Goal: Task Accomplishment & Management: Use online tool/utility

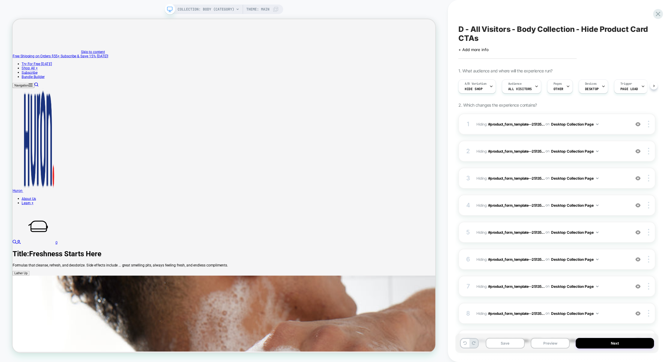
scroll to position [0, 0]
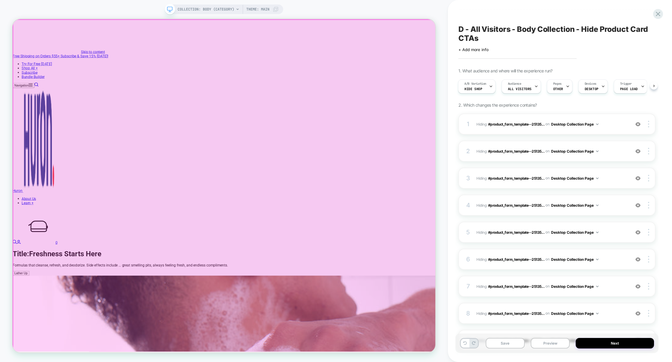
click at [302, 300] on div at bounding box center [295, 241] width 564 height 443
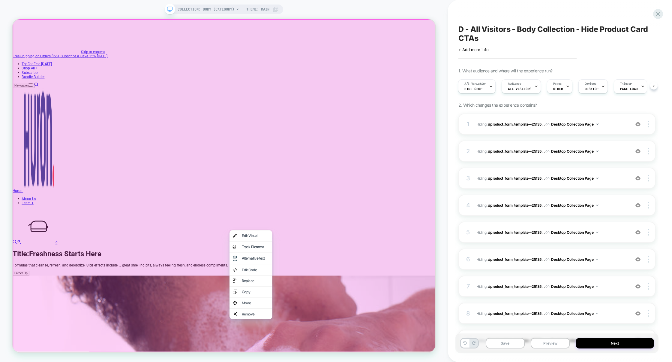
click at [325, 260] on div at bounding box center [296, 241] width 566 height 445
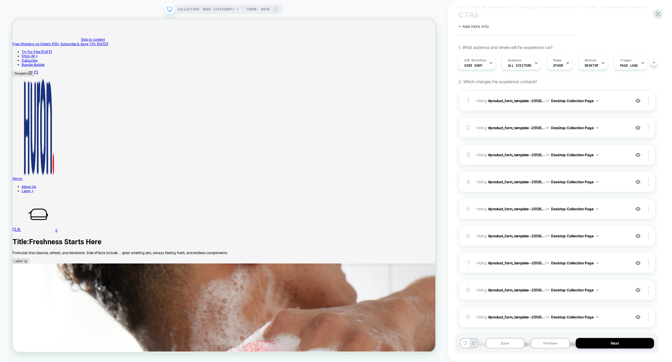
scroll to position [0, 0]
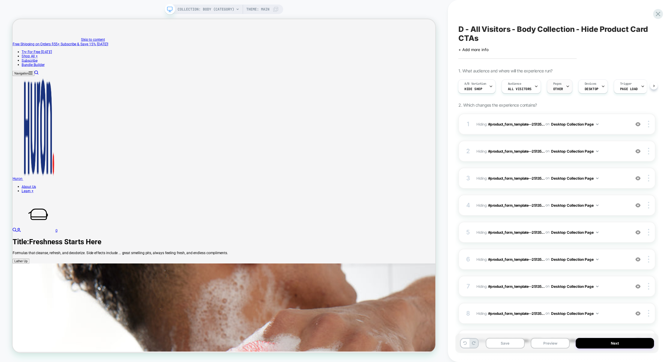
click at [559, 87] on span "OTHER" at bounding box center [558, 89] width 10 height 4
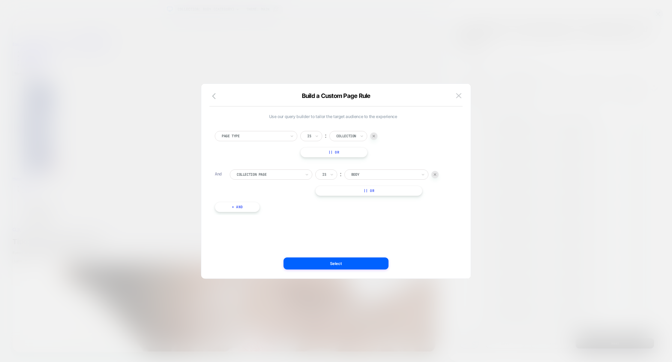
click at [534, 130] on div at bounding box center [336, 181] width 672 height 362
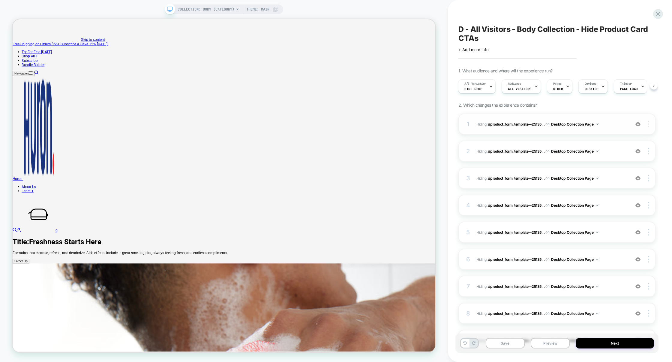
click at [651, 124] on div at bounding box center [649, 124] width 11 height 7
click at [599, 173] on div "Delete" at bounding box center [613, 173] width 53 height 16
click at [649, 123] on img at bounding box center [648, 124] width 1 height 7
click at [606, 177] on div "Delete" at bounding box center [613, 173] width 53 height 16
click at [648, 123] on img at bounding box center [648, 124] width 1 height 7
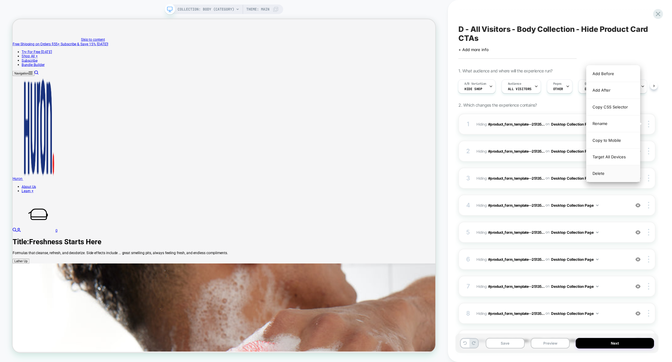
click at [609, 174] on div "Delete" at bounding box center [613, 173] width 53 height 16
click at [651, 125] on div at bounding box center [649, 124] width 11 height 7
click at [609, 176] on div "Delete" at bounding box center [613, 173] width 53 height 16
click at [648, 125] on img at bounding box center [648, 124] width 1 height 7
click at [618, 179] on div "Delete" at bounding box center [613, 173] width 53 height 16
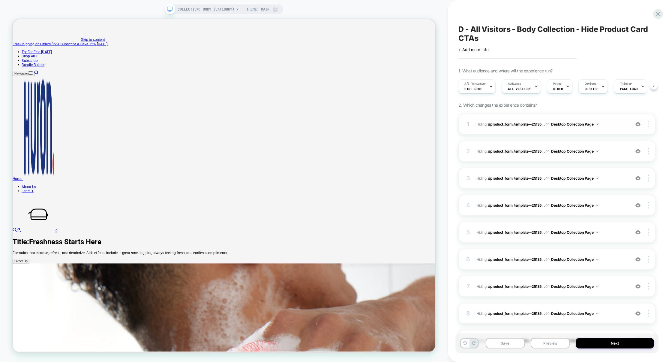
click at [650, 125] on div at bounding box center [649, 124] width 11 height 7
click at [605, 174] on div "Delete" at bounding box center [613, 173] width 53 height 16
click at [650, 125] on div at bounding box center [649, 124] width 11 height 7
click at [610, 174] on div "Delete" at bounding box center [613, 173] width 53 height 16
click at [649, 124] on img at bounding box center [648, 124] width 1 height 7
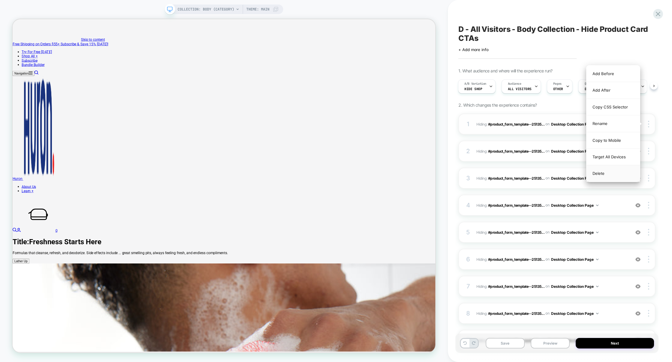
click at [621, 172] on div "Delete" at bounding box center [613, 173] width 53 height 16
click at [649, 122] on img at bounding box center [648, 124] width 1 height 7
click at [616, 173] on div "Delete" at bounding box center [613, 173] width 53 height 16
click at [649, 122] on img at bounding box center [648, 124] width 1 height 7
click at [618, 171] on div "Delete" at bounding box center [613, 173] width 53 height 16
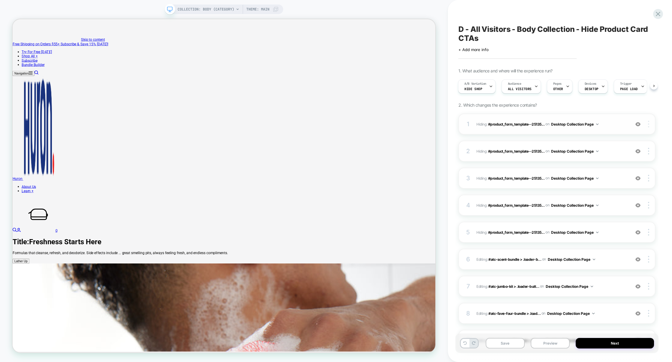
click at [648, 125] on img at bounding box center [648, 124] width 1 height 7
click at [609, 172] on div "Delete" at bounding box center [613, 173] width 53 height 16
click at [649, 122] on img at bounding box center [648, 124] width 1 height 7
click at [609, 174] on div "Delete" at bounding box center [613, 173] width 53 height 16
click at [650, 123] on div at bounding box center [649, 124] width 11 height 7
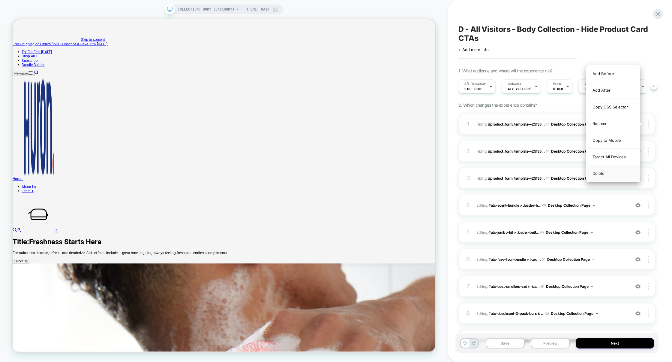
click at [615, 173] on div "Delete" at bounding box center [613, 173] width 53 height 16
click at [648, 126] on img at bounding box center [648, 124] width 1 height 7
click at [608, 178] on div "Delete" at bounding box center [613, 173] width 53 height 16
click at [650, 121] on div at bounding box center [649, 124] width 11 height 7
click at [607, 173] on div "Delete" at bounding box center [613, 173] width 53 height 16
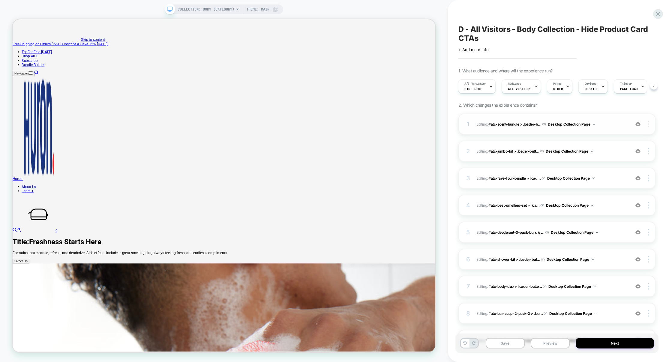
click at [650, 125] on div at bounding box center [649, 124] width 11 height 7
click at [651, 124] on div at bounding box center [649, 124] width 11 height 7
click at [614, 146] on div "Delete" at bounding box center [613, 140] width 53 height 16
click at [647, 125] on div at bounding box center [649, 124] width 11 height 7
click at [618, 144] on div "Delete" at bounding box center [613, 140] width 53 height 16
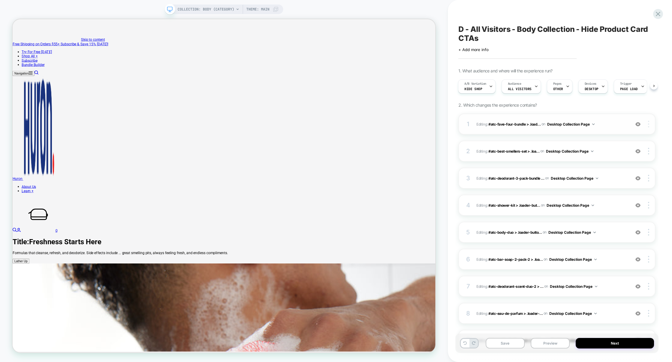
click at [650, 125] on div at bounding box center [649, 124] width 11 height 7
click at [628, 143] on div "Delete" at bounding box center [613, 140] width 53 height 16
click at [647, 125] on div at bounding box center [649, 124] width 11 height 7
click at [623, 141] on div "Delete" at bounding box center [613, 140] width 53 height 16
click at [650, 124] on div at bounding box center [649, 124] width 11 height 7
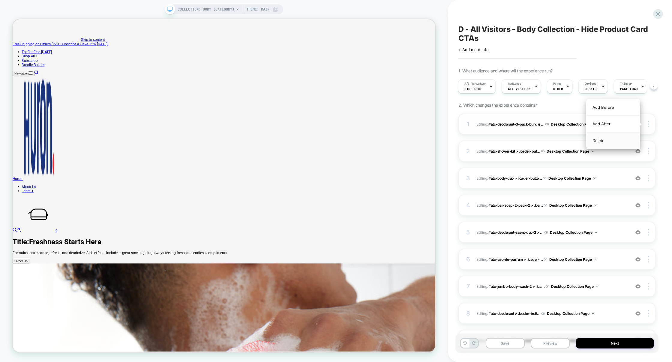
click at [622, 143] on div "Delete" at bounding box center [613, 140] width 53 height 16
click at [648, 126] on img at bounding box center [648, 124] width 1 height 7
click at [628, 141] on div "Delete" at bounding box center [613, 140] width 53 height 16
click at [650, 127] on div at bounding box center [649, 124] width 11 height 7
click at [627, 140] on div "Delete" at bounding box center [613, 140] width 53 height 16
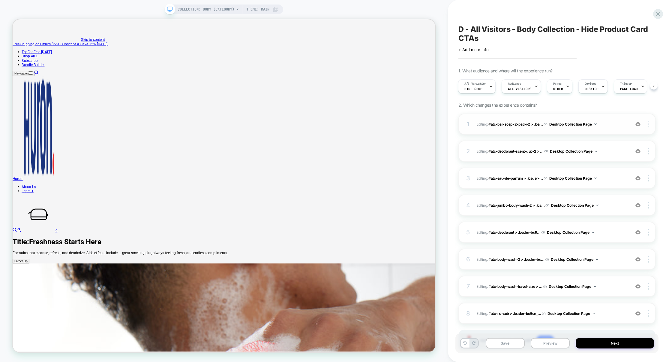
click at [647, 124] on div at bounding box center [649, 124] width 11 height 7
click at [619, 138] on div "Delete" at bounding box center [613, 140] width 53 height 16
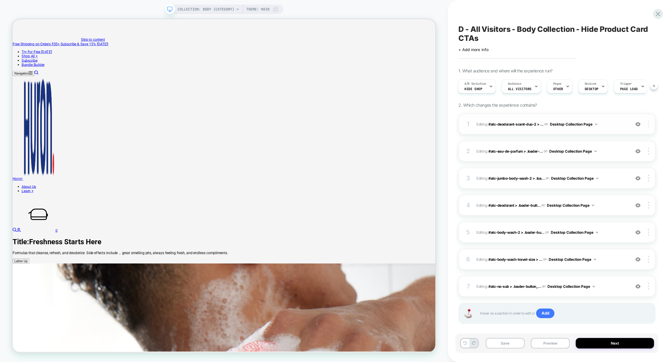
click at [647, 125] on div at bounding box center [649, 124] width 11 height 7
click at [623, 141] on div "Delete" at bounding box center [613, 140] width 53 height 16
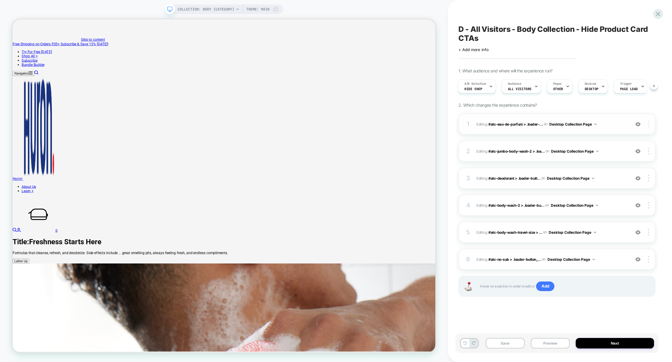
click at [648, 126] on div at bounding box center [649, 124] width 11 height 7
click at [648, 125] on img at bounding box center [648, 124] width 1 height 7
click at [623, 140] on div "Delete" at bounding box center [613, 140] width 53 height 16
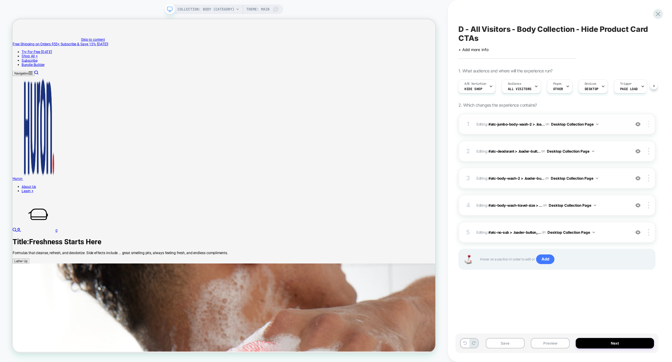
click at [650, 127] on div at bounding box center [649, 124] width 11 height 7
click at [626, 140] on div "Delete" at bounding box center [613, 140] width 53 height 16
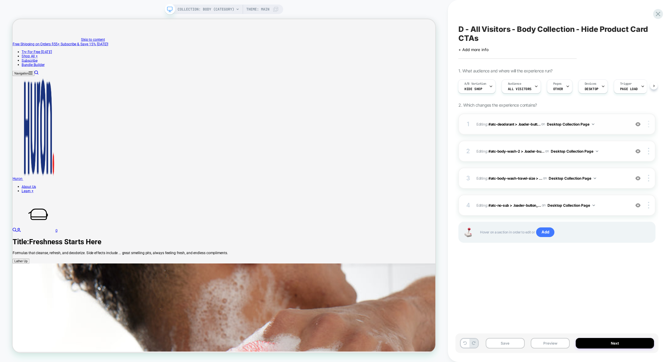
click at [649, 125] on img at bounding box center [648, 124] width 1 height 7
click at [629, 139] on div "Delete" at bounding box center [613, 140] width 53 height 16
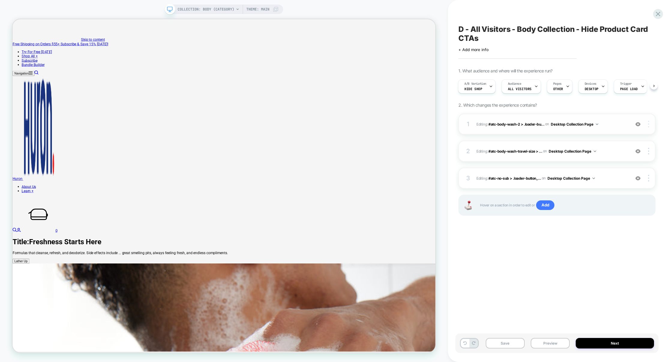
click at [651, 125] on div at bounding box center [649, 124] width 11 height 7
click at [627, 140] on div "Delete" at bounding box center [613, 140] width 53 height 16
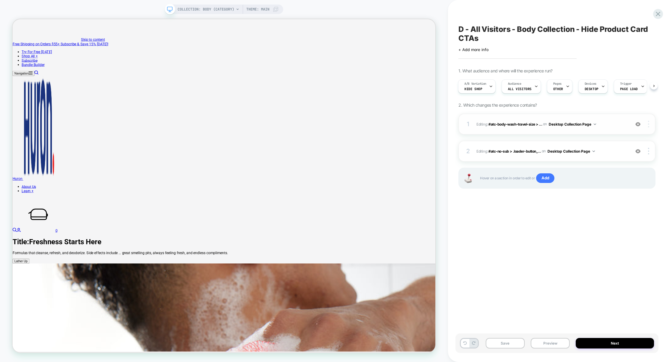
click at [651, 126] on div at bounding box center [649, 124] width 11 height 7
click at [612, 144] on div "Delete" at bounding box center [613, 140] width 53 height 16
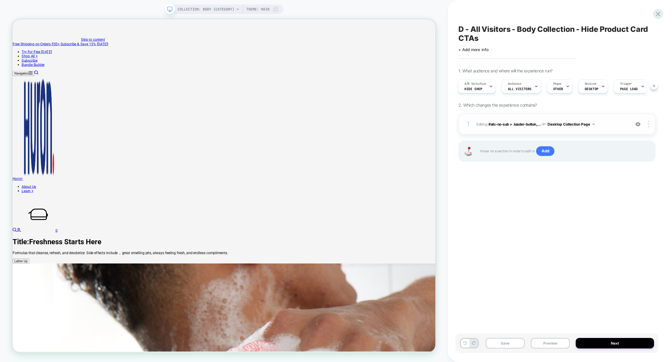
click at [645, 128] on div "1 Editing : #atc-no-sub > .loader-button_... #atc-no-sub > .loader-button__text…" at bounding box center [557, 123] width 197 height 21
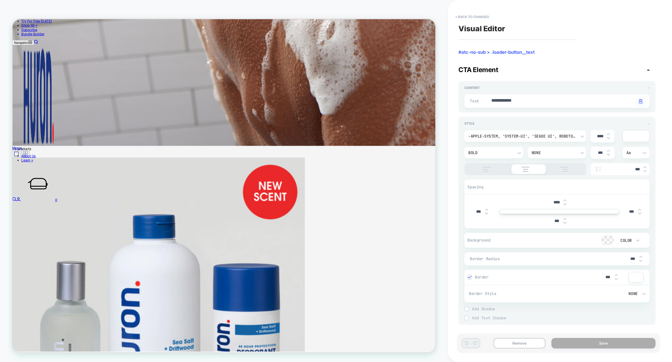
scroll to position [774, 0]
click at [471, 16] on button "< Back to changes" at bounding box center [473, 17] width 40 height 10
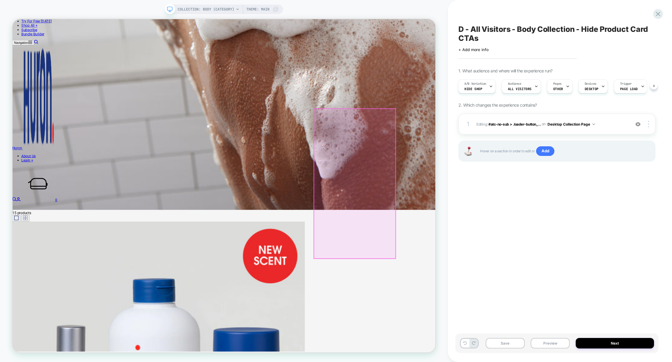
scroll to position [682, 0]
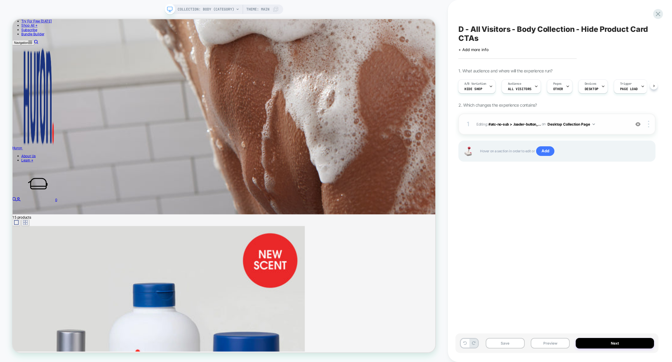
click at [639, 125] on img at bounding box center [638, 124] width 5 height 5
click at [649, 125] on img at bounding box center [648, 124] width 1 height 7
click at [606, 142] on div "Delete" at bounding box center [613, 140] width 53 height 16
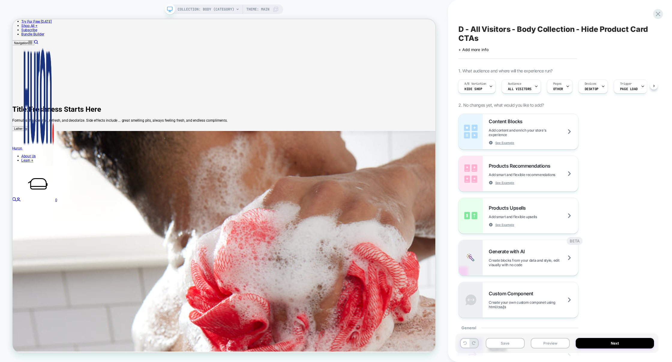
scroll to position [0, 0]
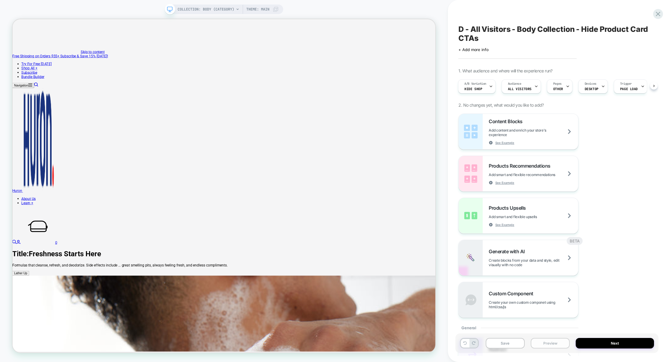
click at [548, 346] on button "Preview" at bounding box center [550, 343] width 39 height 11
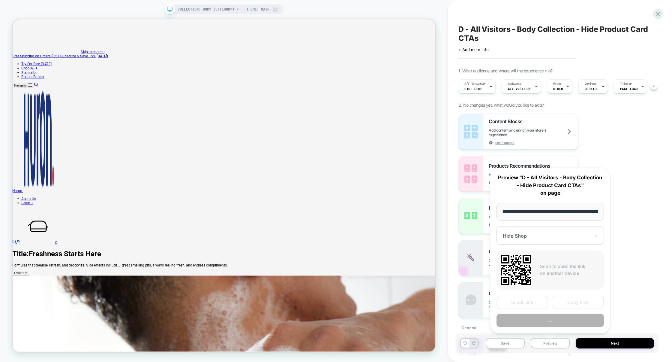
scroll to position [0, 45]
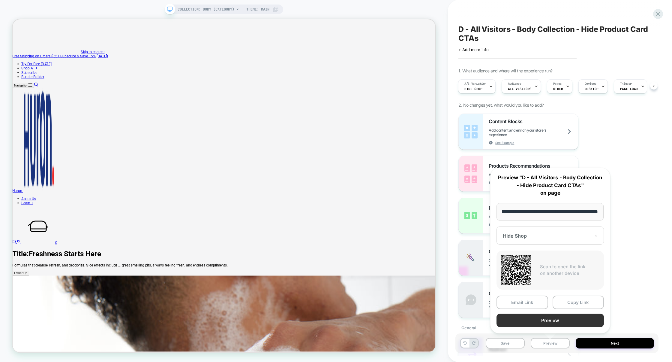
click at [549, 323] on button "Preview" at bounding box center [550, 320] width 107 height 14
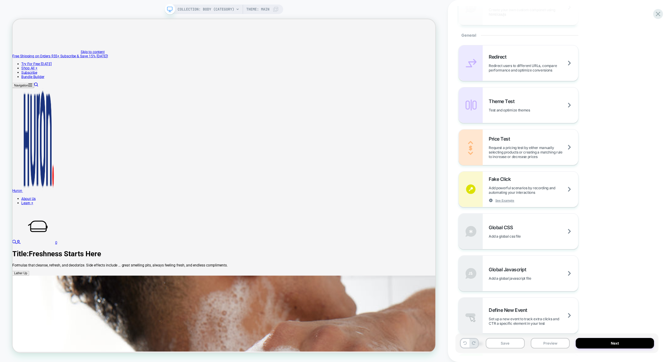
scroll to position [295, 0]
click at [531, 238] on div "Global CSS Add a global css file" at bounding box center [518, 228] width 119 height 35
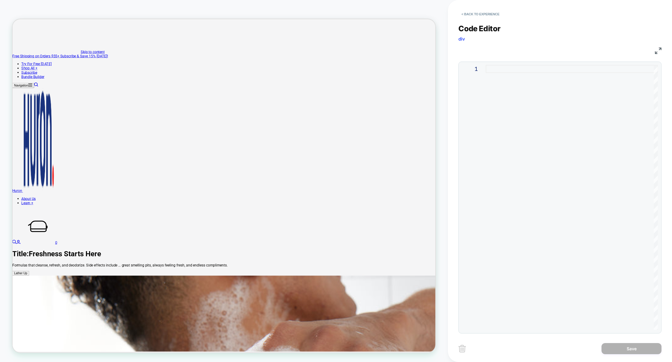
click at [530, 162] on div at bounding box center [572, 197] width 172 height 265
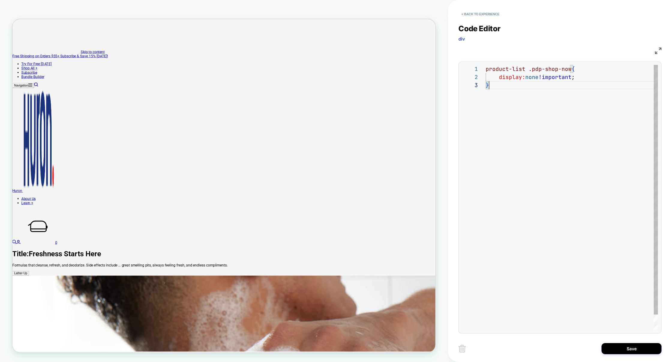
scroll to position [0, 0]
drag, startPoint x: 570, startPoint y: 171, endPoint x: 438, endPoint y: 40, distance: 185.7
click at [486, 65] on div "product-list .pdp-shop-now { display: none !important ; }" at bounding box center [572, 205] width 172 height 281
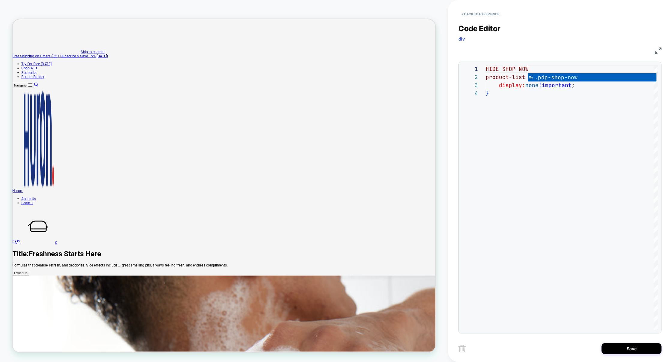
scroll to position [0, 42]
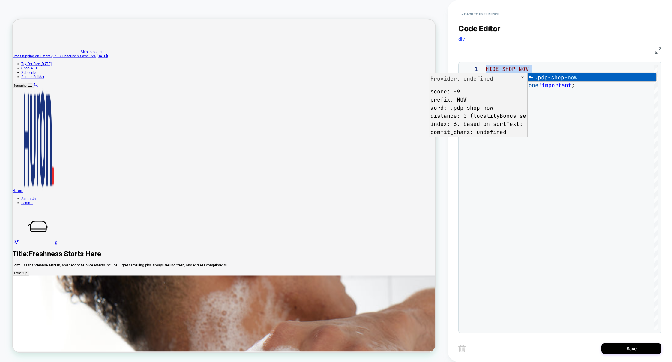
click at [527, 65] on div "**********" at bounding box center [560, 198] width 203 height 272
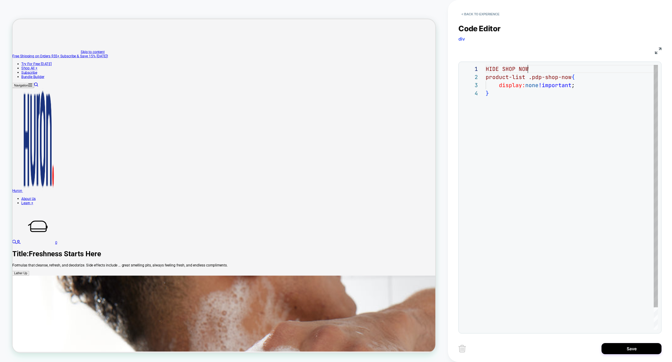
click at [535, 67] on div "HIDE SHOP NOW display: none !important ; product-list .pdp-shop-now { }" at bounding box center [572, 209] width 172 height 289
type textarea "**********"
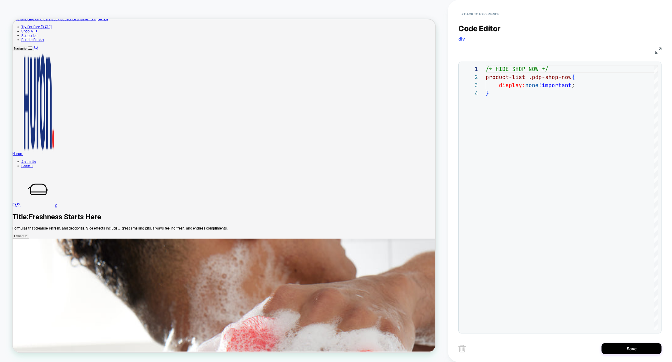
scroll to position [53, 0]
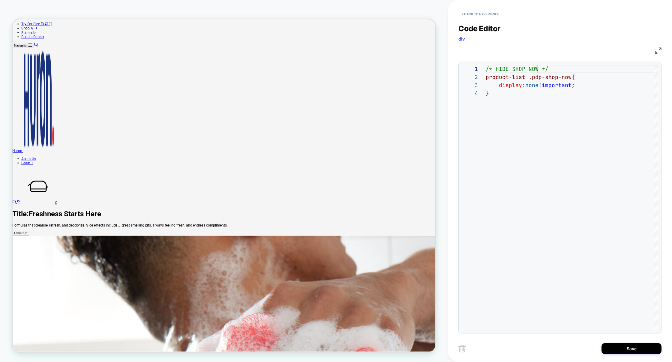
click at [628, 355] on div "Save" at bounding box center [560, 348] width 203 height 15
click at [629, 349] on button "Save" at bounding box center [632, 348] width 60 height 11
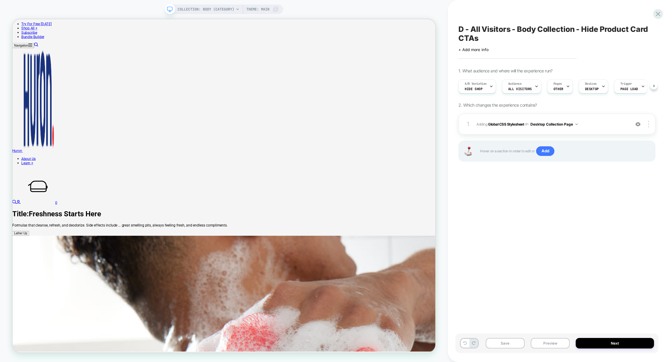
scroll to position [0, 0]
click at [566, 91] on div at bounding box center [568, 87] width 4 height 14
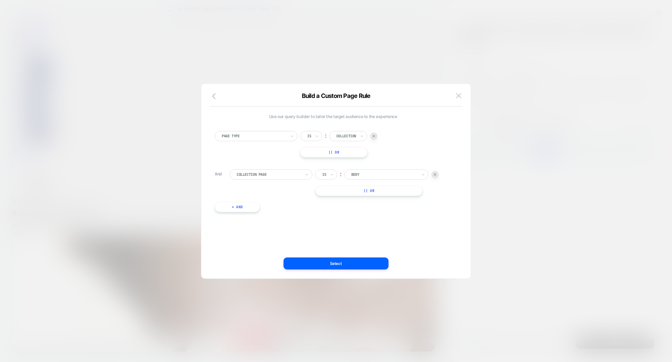
click at [548, 134] on div at bounding box center [336, 181] width 672 height 362
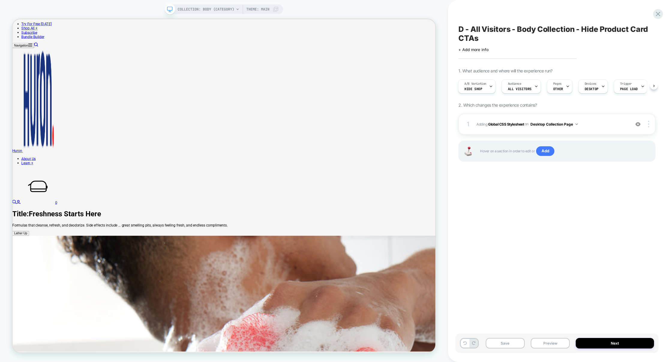
click at [592, 126] on span "Adding Global CSS Stylesheet on Desktop Collection Page" at bounding box center [552, 124] width 151 height 8
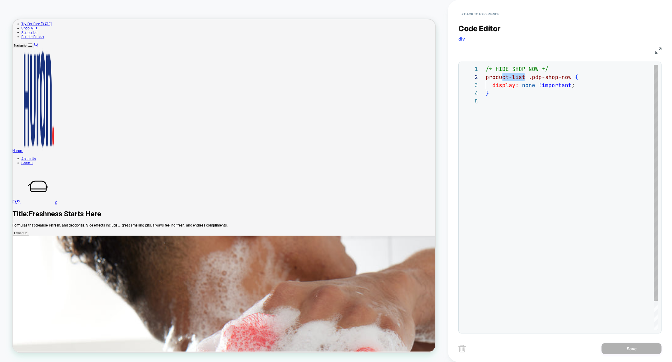
scroll to position [8, 0]
drag, startPoint x: 525, startPoint y: 77, endPoint x: 477, endPoint y: 74, distance: 48.1
click at [477, 74] on div "**********" at bounding box center [560, 197] width 196 height 265
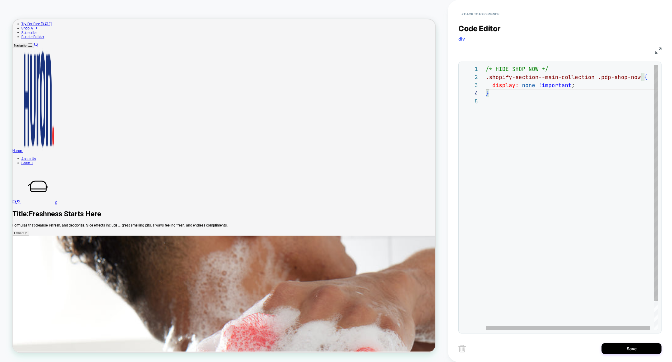
scroll to position [16, 3]
drag, startPoint x: 498, startPoint y: 93, endPoint x: 484, endPoint y: 79, distance: 19.9
click at [486, 79] on div "/* HIDE SHOP NOW */ .shopify-section--main-collection .pdp-shop-now { display: …" at bounding box center [574, 213] width 176 height 297
click at [498, 115] on div "/* HIDE SHOP NOW */ .shopify-section--main-collection .pdp-shop-now { display: …" at bounding box center [574, 213] width 176 height 297
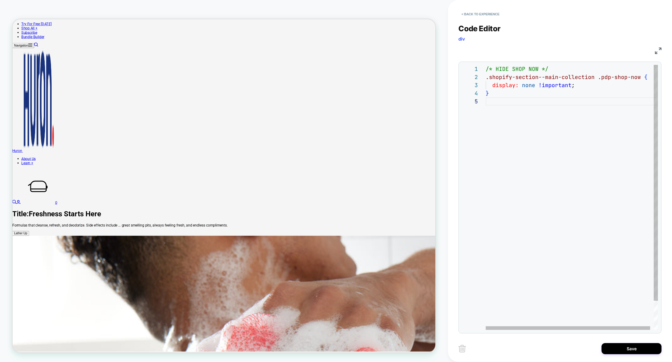
drag, startPoint x: 498, startPoint y: 115, endPoint x: 447, endPoint y: 38, distance: 92.0
click at [486, 65] on div "/* HIDE SHOP NOW */ .shopify-section--main-collection .pdp-shop-now { display: …" at bounding box center [574, 213] width 176 height 297
click at [511, 171] on div "/* HIDE SHOP NOW */ .shopify-section--main-collection .pdp-shop-now { display: …" at bounding box center [574, 213] width 176 height 297
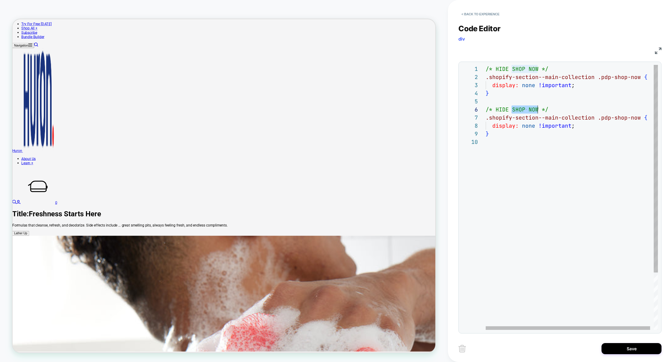
drag, startPoint x: 513, startPoint y: 110, endPoint x: 537, endPoint y: 111, distance: 24.0
click at [537, 111] on span "/* HIDE SHOP NOW */" at bounding box center [517, 109] width 63 height 7
click at [544, 140] on div "/* HIDE SHOP NOW */ .shopify-section--main-collection .pdp-shop-now { display: …" at bounding box center [574, 234] width 176 height 338
drag, startPoint x: 600, startPoint y: 119, endPoint x: 638, endPoint y: 120, distance: 38.1
click at [638, 120] on div "/* HIDE SHOP NOW */ .shopify-section--main-collection .pdp-shop-now { display: …" at bounding box center [574, 234] width 176 height 338
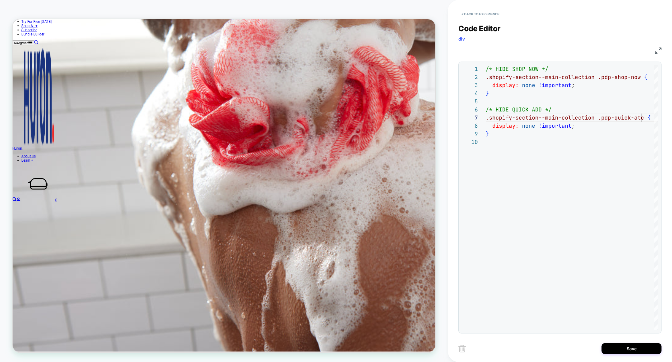
scroll to position [451, 0]
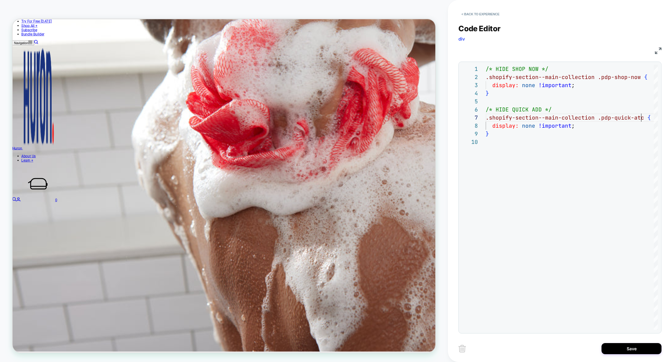
type textarea "**********"
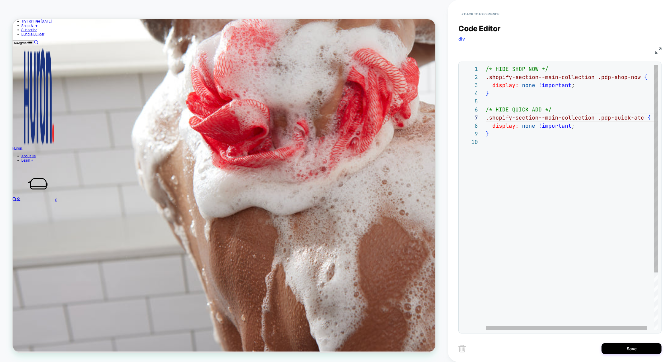
click at [532, 167] on div "/* HIDE SHOP NOW */ .shopify-section--main-collection .pdp-shop-now { display: …" at bounding box center [575, 234] width 179 height 338
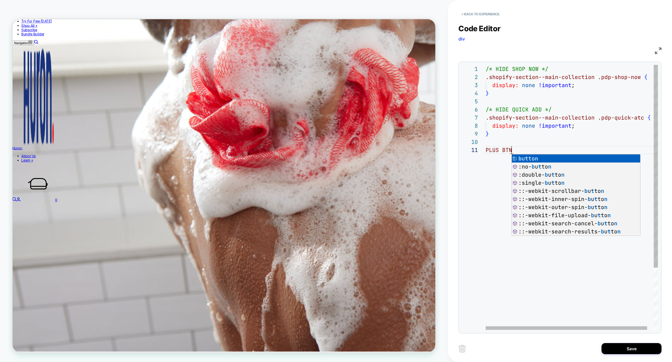
scroll to position [0, 26]
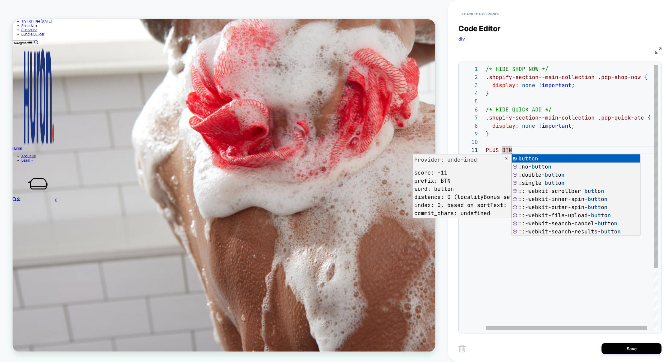
click at [540, 149] on div "/* HIDE SHOP NOW */ .shopify-section--main-collection .pdp-shop-now { display: …" at bounding box center [575, 238] width 179 height 346
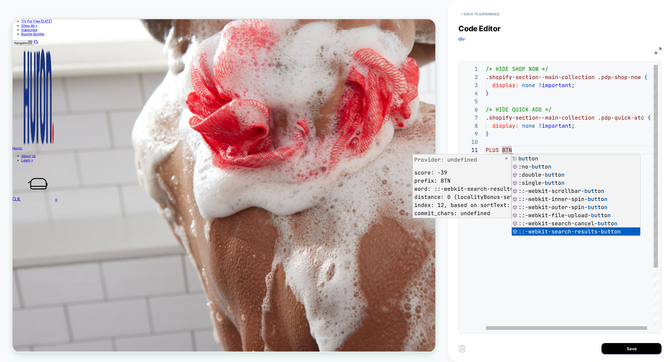
click at [534, 150] on div "/* HIDE SHOP NOW */ .shopify-section--main-collection .pdp-shop-now { display: …" at bounding box center [575, 238] width 179 height 346
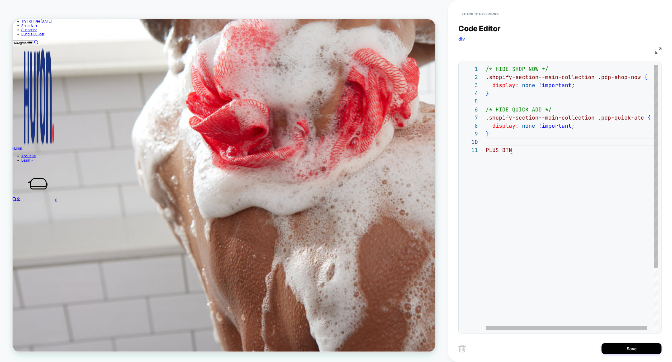
scroll to position [73, 0]
click at [530, 143] on div "/* HIDE SHOP NOW */ .shopify-section--main-collection .pdp-shop-now { display: …" at bounding box center [575, 238] width 179 height 346
click at [522, 159] on div "/* HIDE SHOP NOW */ .shopify-section--main-collection .pdp-shop-now { display: …" at bounding box center [575, 238] width 179 height 346
click at [528, 151] on div "/* HIDE SHOP NOW */ .shopify-section--main-collection .pdp-shop-now { display: …" at bounding box center [575, 238] width 179 height 346
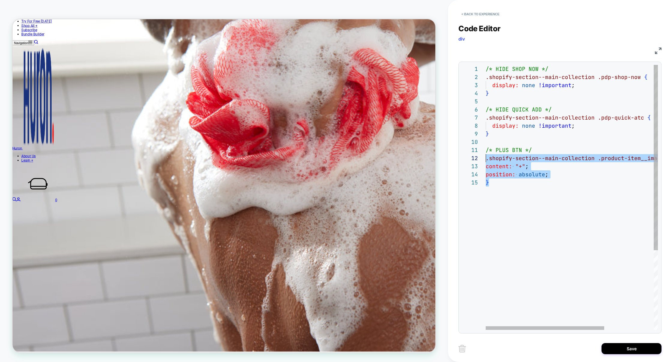
scroll to position [8, 0]
drag, startPoint x: 506, startPoint y: 187, endPoint x: 478, endPoint y: 161, distance: 38.4
click at [486, 161] on div "/* HIDE SHOP NOW */ .shopify-section--main-collection .pdp-shop-now { display: …" at bounding box center [608, 254] width 244 height 378
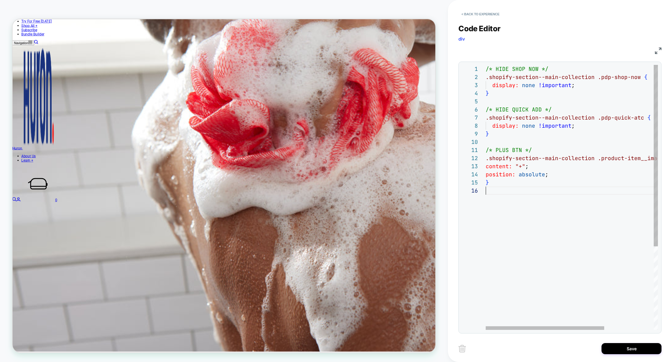
scroll to position [65, 3]
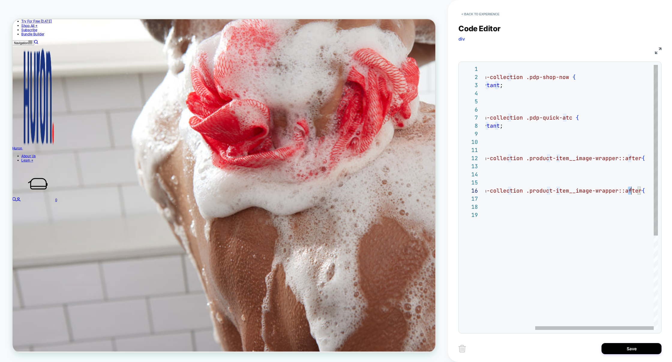
click at [630, 191] on div "/* HIDE SHOP NOW */ .shopify-section--main-collection .pdp-shop-now { display: …" at bounding box center [536, 270] width 244 height 410
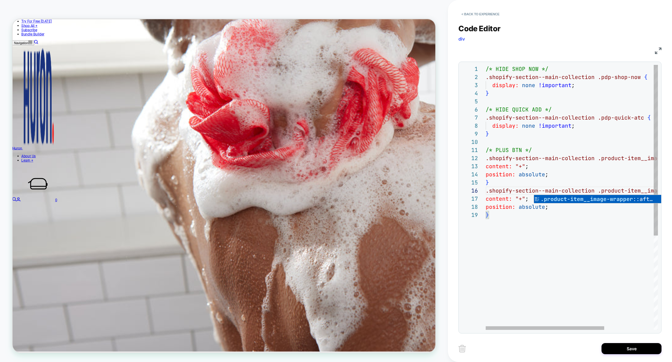
scroll to position [0, 0]
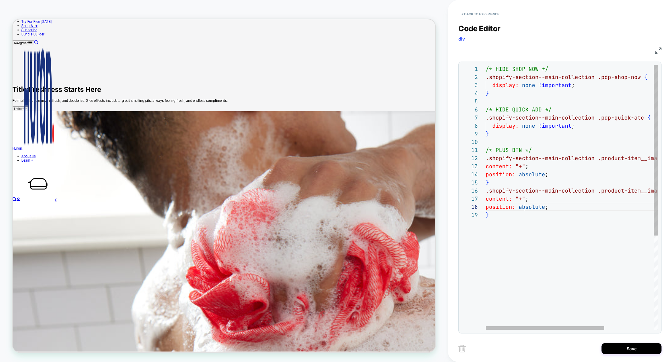
click at [526, 204] on div "/* HIDE SHOP NOW */ .shopify-section--main-collection .pdp-shop-now { display: …" at bounding box center [608, 270] width 244 height 410
click at [534, 201] on div "/* HIDE SHOP NOW */ .shopify-section--main-collection .pdp-shop-now { display: …" at bounding box center [608, 270] width 244 height 410
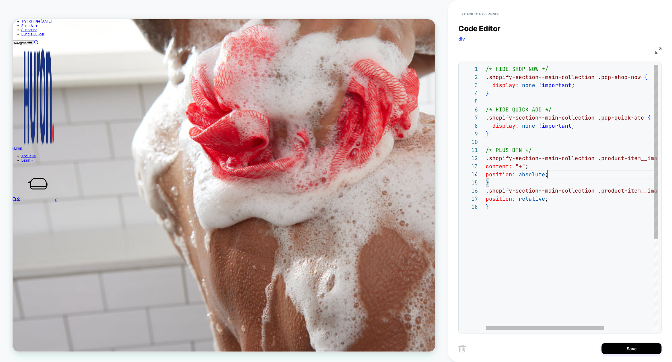
click at [556, 174] on div "/* HIDE SHOP NOW */ .shopify-section--main-collection .pdp-shop-now { display: …" at bounding box center [608, 266] width 244 height 402
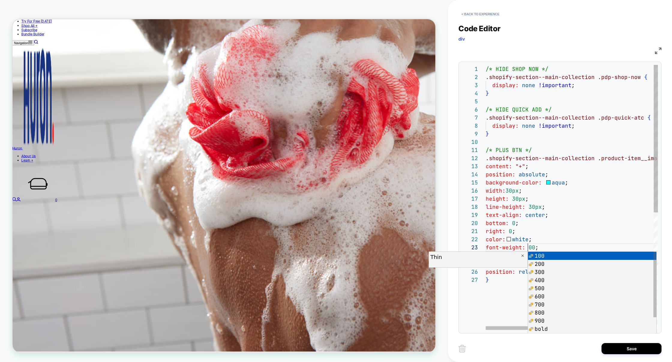
scroll to position [16, 45]
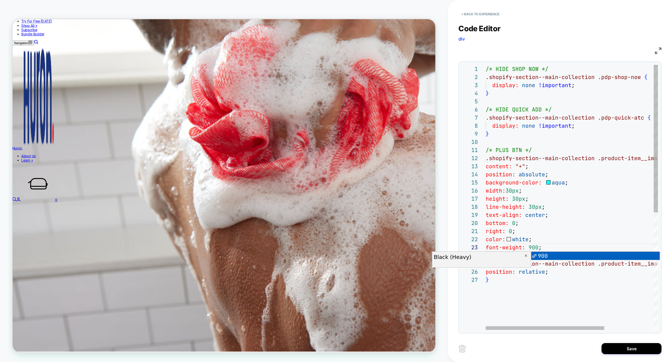
click at [539, 229] on div "/* HIDE SHOP NOW */ .shopify-section--main-collection .pdp-shop-now { display: …" at bounding box center [608, 302] width 244 height 475
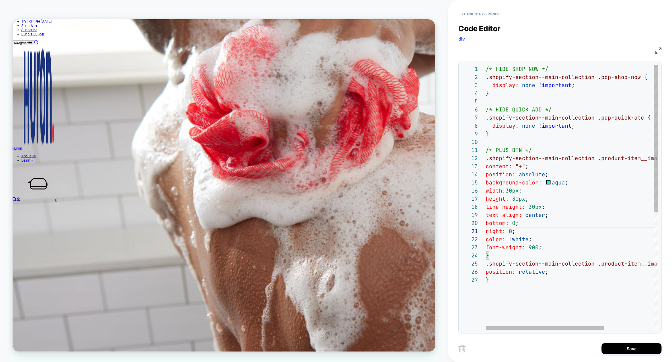
click at [531, 227] on div "/* HIDE SHOP NOW */ .shopify-section--main-collection .pdp-shop-now { display: …" at bounding box center [608, 302] width 244 height 475
click at [546, 224] on div "/* HIDE SHOP NOW */ .shopify-section--main-collection .pdp-shop-now { display: …" at bounding box center [608, 302] width 244 height 475
click at [545, 245] on div "/* HIDE SHOP NOW */ .shopify-section--main-collection .pdp-shop-now { display: …" at bounding box center [608, 302] width 244 height 475
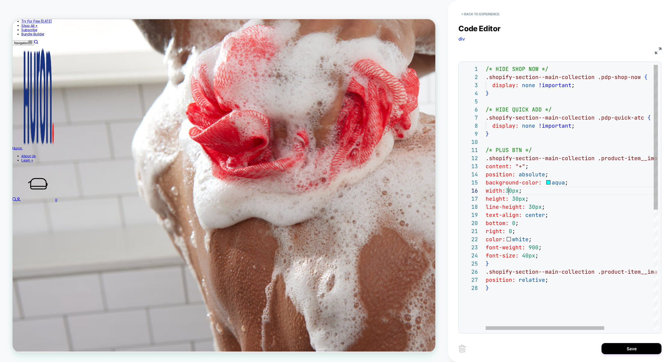
scroll to position [40, 23]
click at [509, 192] on div "/* HIDE SHOP NOW */ .shopify-section--main-collection .pdp-shop-now { display: …" at bounding box center [608, 306] width 244 height 483
click at [534, 177] on div "/* HIDE SHOP NOW */ .shopify-section--main-collection .pdp-shop-now { display: …" at bounding box center [608, 306] width 244 height 483
click at [533, 206] on div "/* HIDE SHOP NOW */ .shopify-section--main-collection .pdp-shop-now { display: …" at bounding box center [608, 306] width 244 height 483
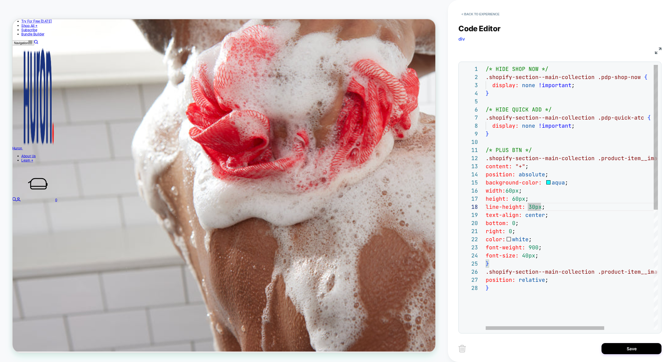
scroll to position [57, 45]
click at [579, 197] on div "/* HIDE SHOP NOW */ .shopify-section--main-collection .pdp-shop-now { display: …" at bounding box center [608, 306] width 244 height 483
type textarea "**********"
click at [649, 355] on div "Save" at bounding box center [560, 348] width 203 height 15
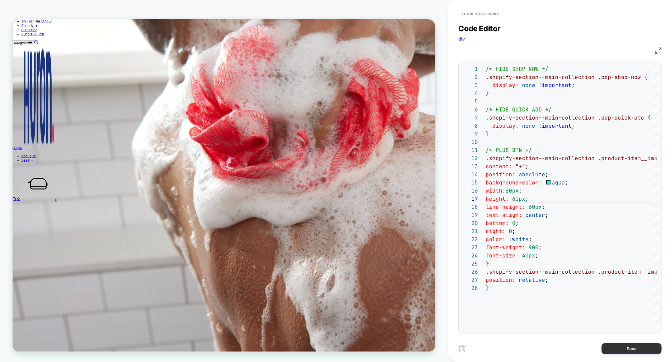
click at [648, 351] on button "Save" at bounding box center [632, 348] width 60 height 11
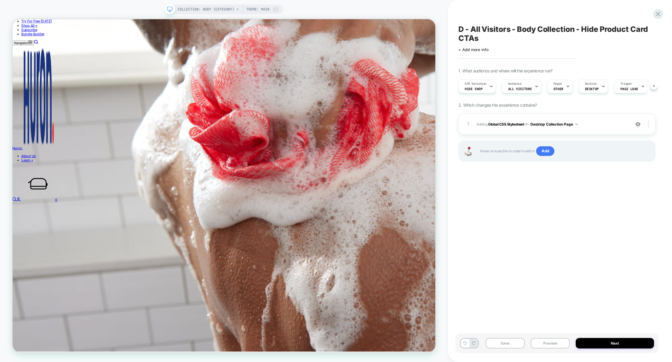
scroll to position [0, 0]
click at [483, 88] on div "A/B Variation Hide Shop" at bounding box center [476, 87] width 34 height 14
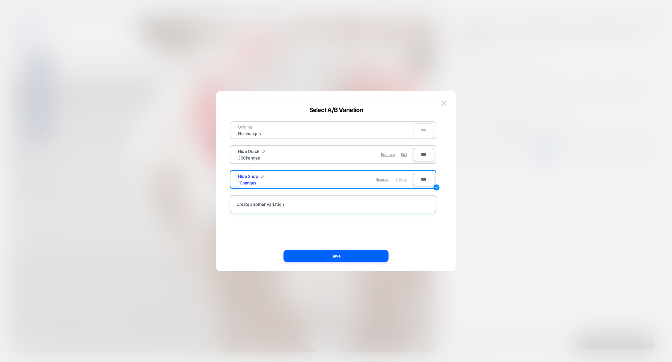
click at [477, 171] on div at bounding box center [336, 181] width 672 height 362
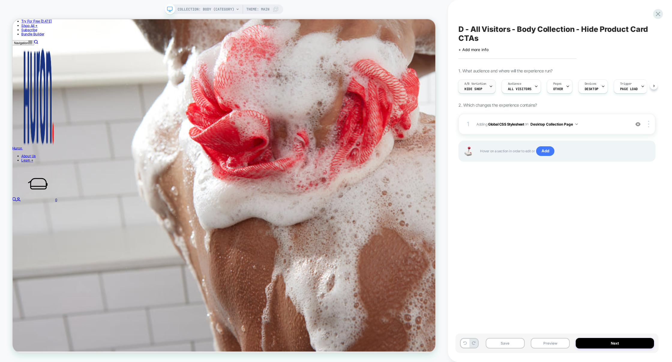
click at [480, 87] on div "A/B Variation Hide Shop" at bounding box center [476, 87] width 34 height 14
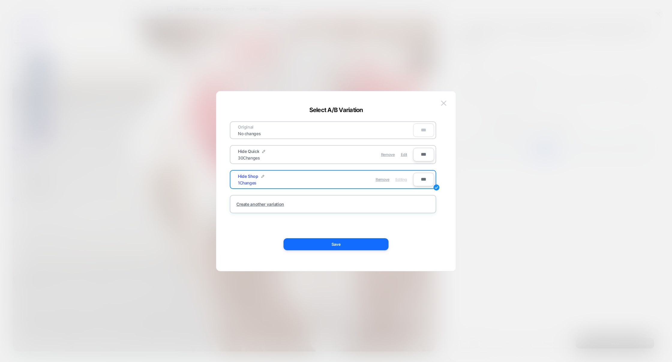
click at [511, 205] on div at bounding box center [336, 181] width 672 height 362
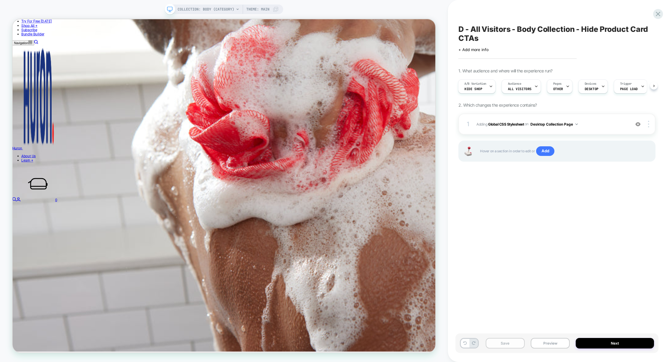
click at [508, 341] on button "Save" at bounding box center [505, 343] width 39 height 11
click at [478, 89] on span "Hide Shop" at bounding box center [474, 89] width 18 height 4
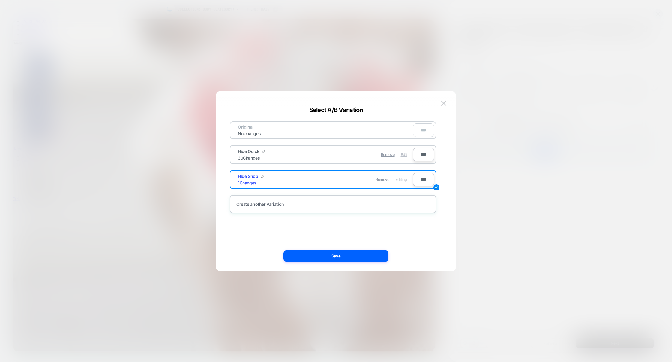
click at [404, 156] on span "Edit" at bounding box center [404, 154] width 6 height 5
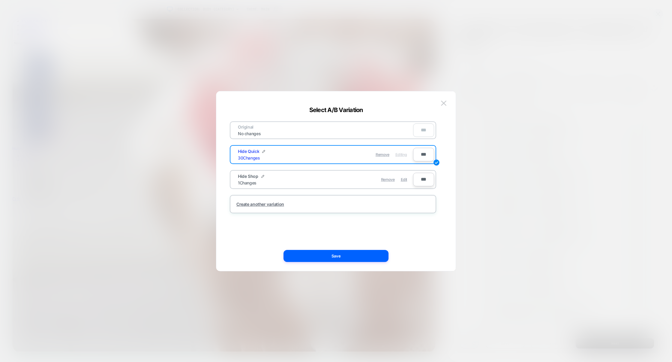
scroll to position [455, 0]
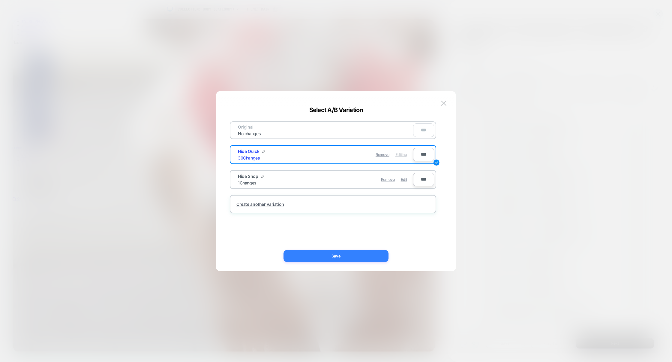
click at [344, 256] on button "Save" at bounding box center [336, 256] width 105 height 12
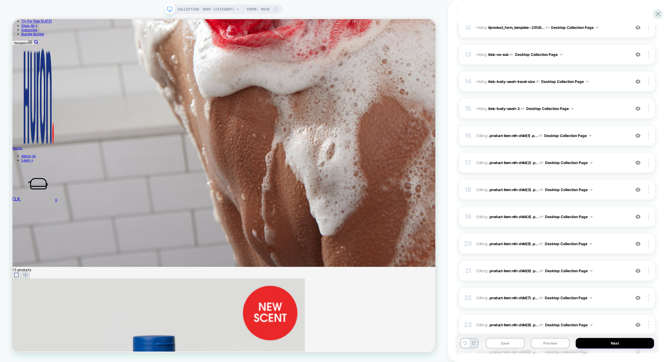
scroll to position [398, 0]
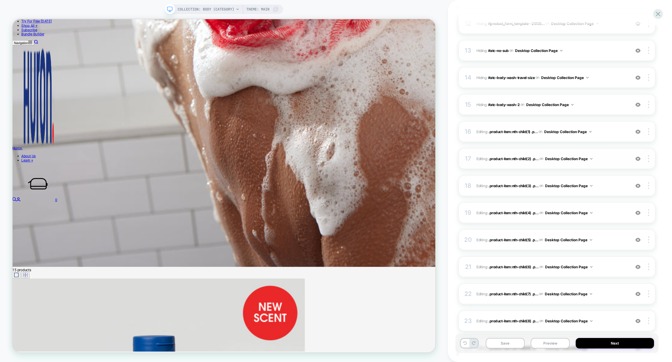
click at [637, 160] on img at bounding box center [638, 158] width 5 height 5
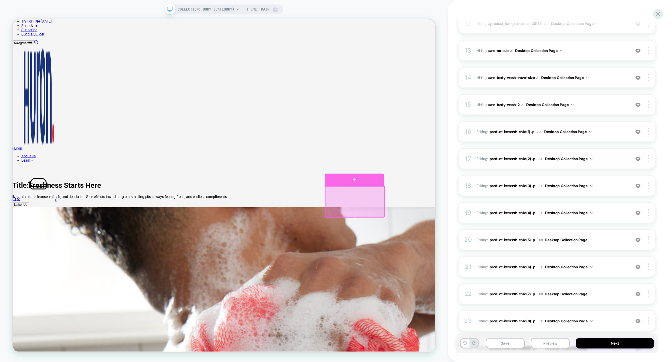
scroll to position [91, 0]
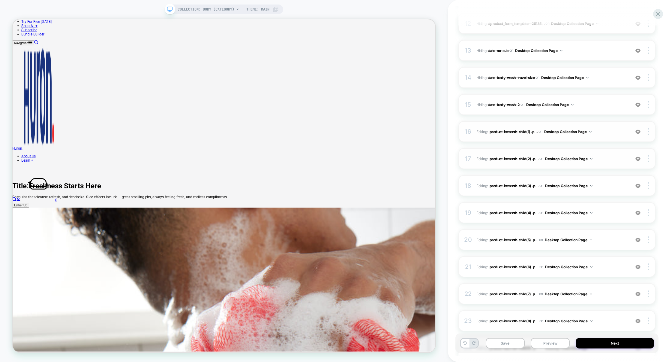
click at [639, 131] on img at bounding box center [638, 131] width 5 height 5
click at [607, 133] on span "Editing : .product-item:nth-child(1) .p... .product-item:nth-child(1) .product-…" at bounding box center [552, 132] width 151 height 8
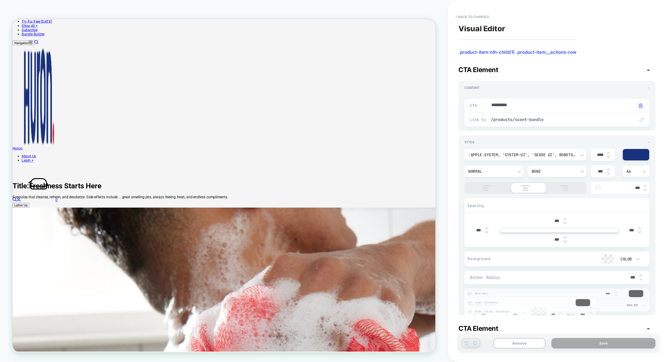
scroll to position [113, 0]
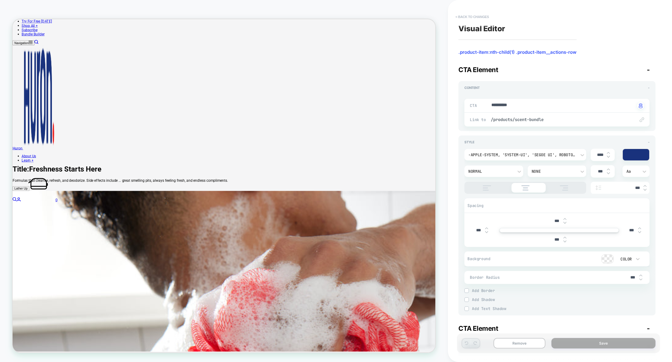
click at [487, 17] on button "< Back to changes" at bounding box center [473, 17] width 40 height 10
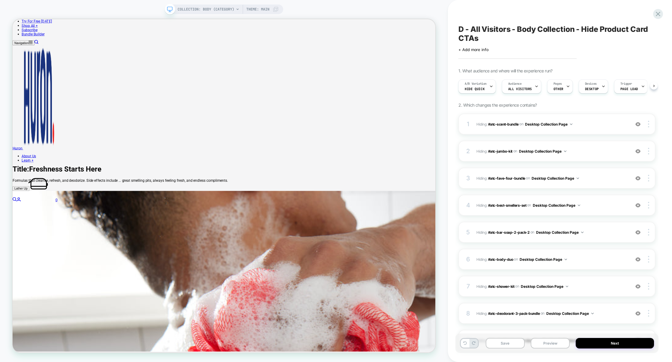
scroll to position [0, 0]
click at [484, 90] on div "A/B Variation Hide Quick" at bounding box center [476, 87] width 34 height 14
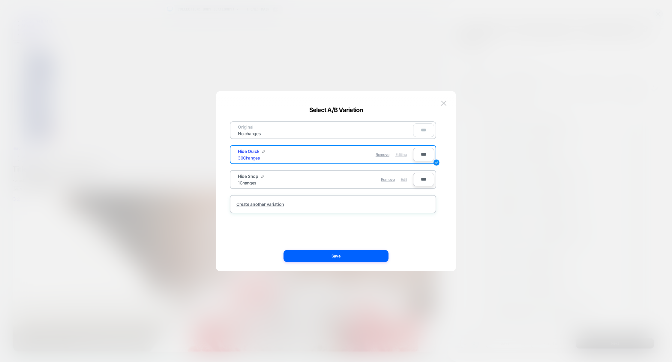
click at [407, 179] on span "Edit" at bounding box center [404, 179] width 6 height 5
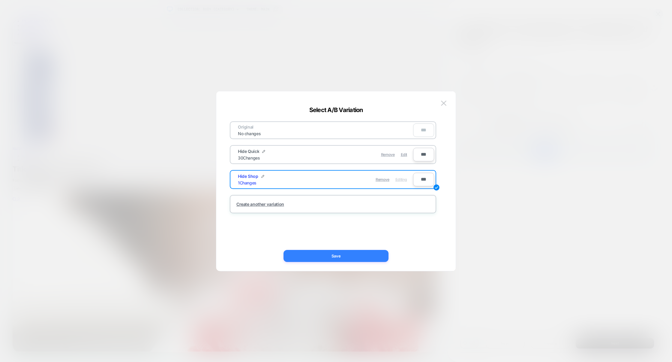
click at [352, 252] on button "Save" at bounding box center [336, 256] width 105 height 12
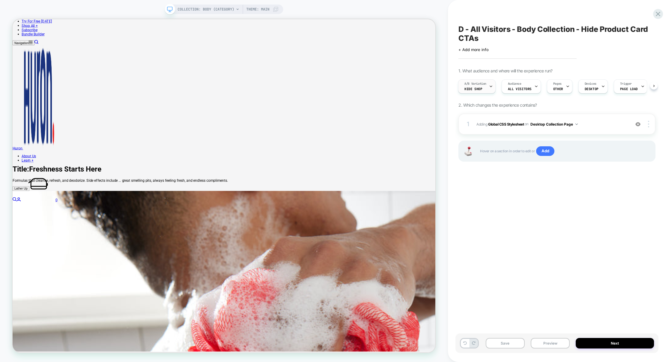
click at [482, 89] on div "A/B Variation Hide Shop" at bounding box center [476, 87] width 34 height 14
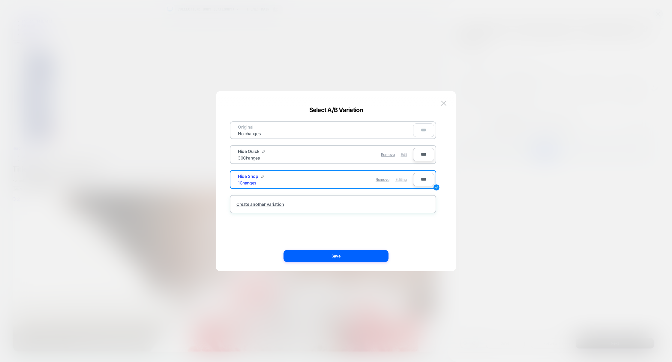
click at [403, 155] on span "Edit" at bounding box center [404, 154] width 6 height 5
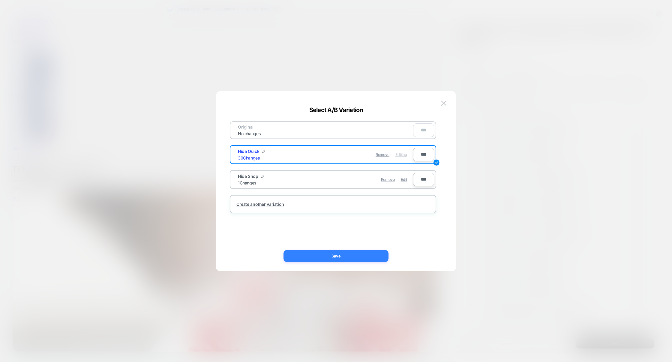
click at [345, 259] on button "Save" at bounding box center [336, 256] width 105 height 12
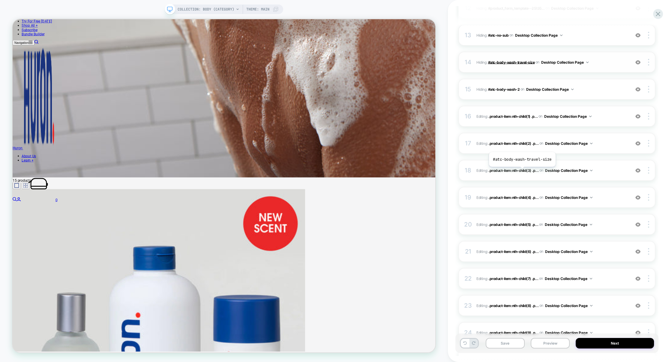
scroll to position [422, 0]
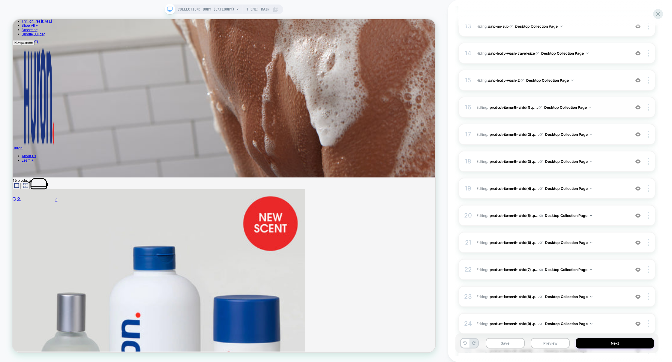
click at [606, 109] on span "Editing : .product-item:nth-child(1) .p... .product-item:nth-child(1) .product-…" at bounding box center [552, 108] width 151 height 8
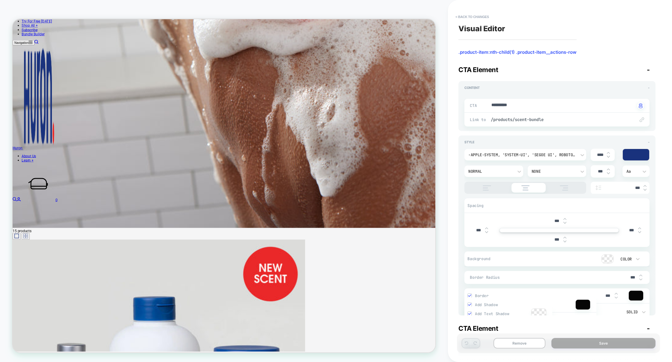
type textarea "*"
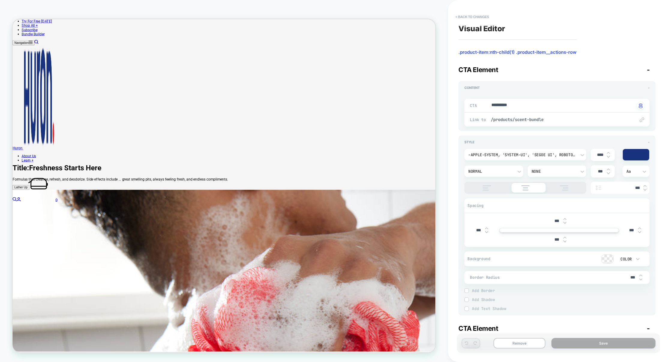
scroll to position [113, 0]
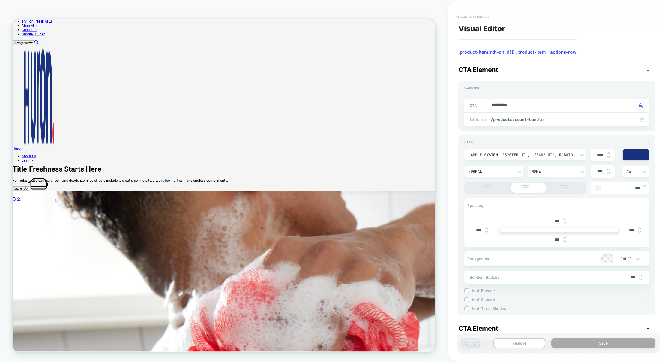
click at [485, 16] on button "< Back to changes" at bounding box center [473, 17] width 40 height 10
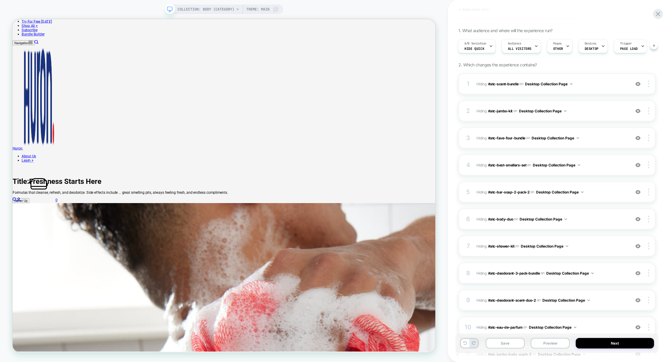
scroll to position [0, 0]
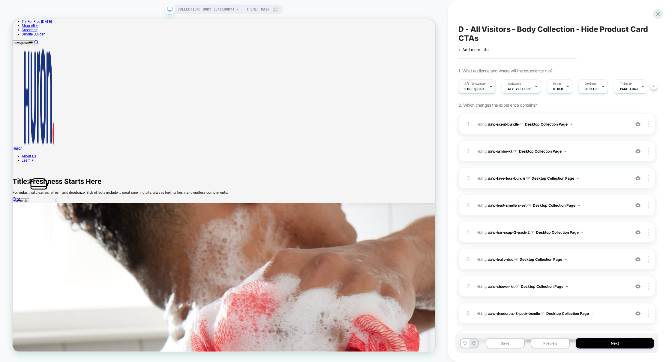
click at [474, 83] on span "A/B Variation" at bounding box center [476, 84] width 22 height 4
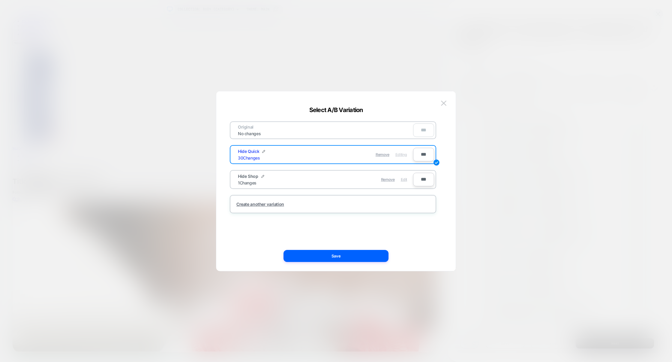
click at [402, 179] on span "Edit" at bounding box center [404, 179] width 6 height 5
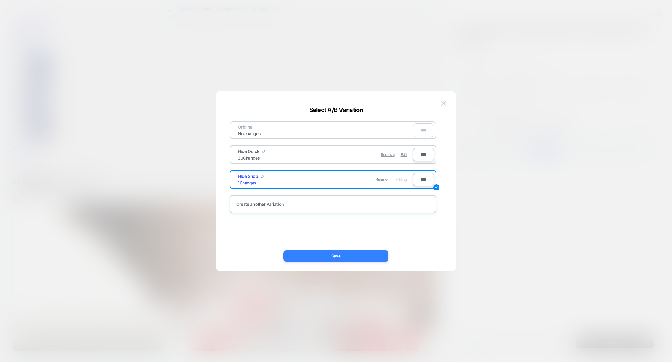
click at [367, 258] on button "Save" at bounding box center [336, 256] width 105 height 12
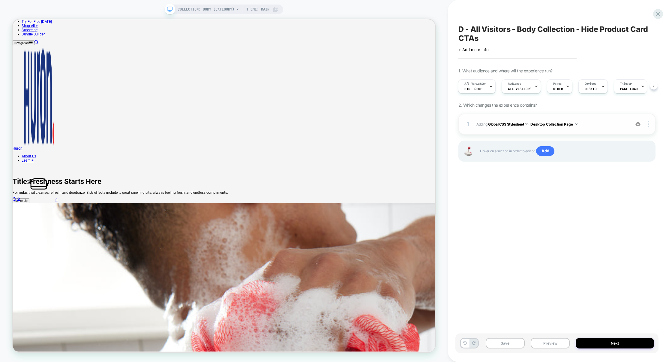
click at [599, 120] on div "1 Adding Global CSS Stylesheet on Desktop Collection Page Add Before Add After …" at bounding box center [557, 123] width 197 height 21
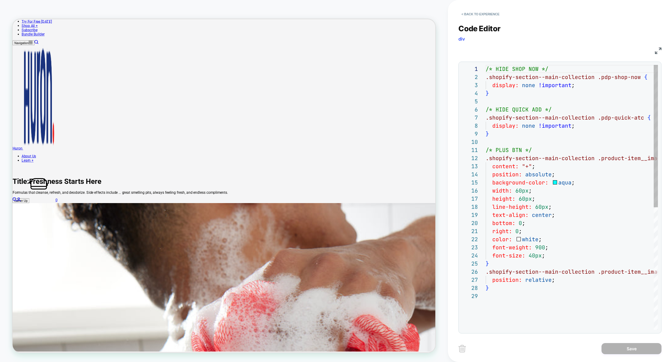
scroll to position [81, 0]
click at [551, 124] on div "/* HIDE SHOP NOW */ .shopify-section--main-collection .pdp-shop-now { display: …" at bounding box center [609, 311] width 247 height 492
type textarea "**********"
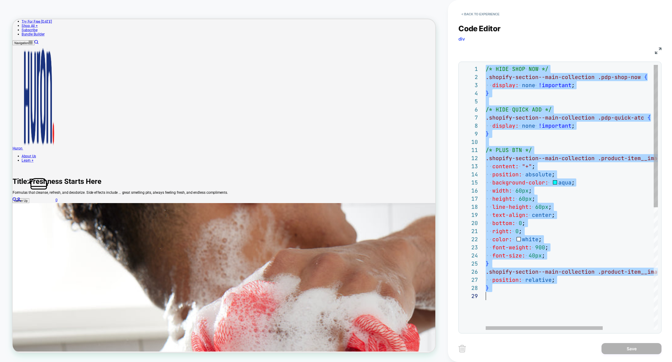
scroll to position [0, 0]
click at [499, 12] on button "< Back to experience" at bounding box center [481, 14] width 44 height 10
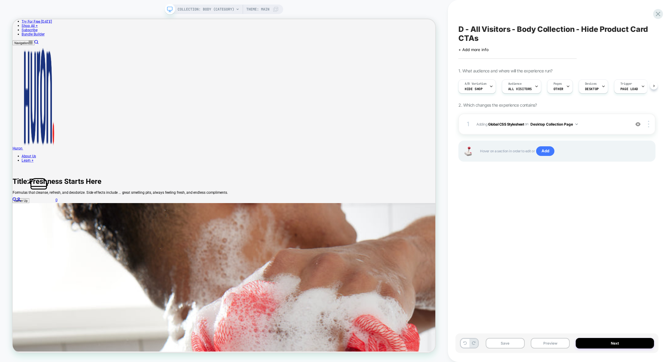
scroll to position [0, 0]
click at [465, 345] on button at bounding box center [465, 342] width 8 height 9
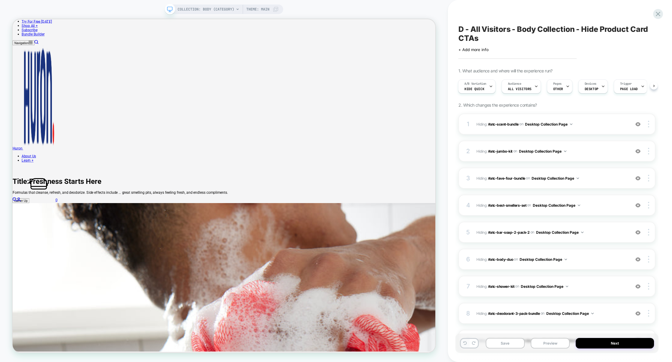
click at [465, 345] on button at bounding box center [465, 342] width 8 height 9
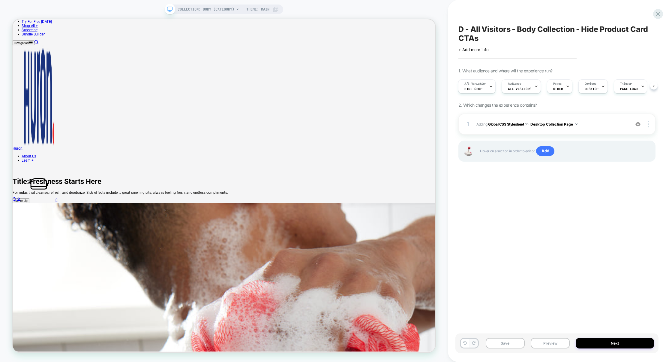
click at [474, 343] on icon at bounding box center [474, 343] width 4 height 4
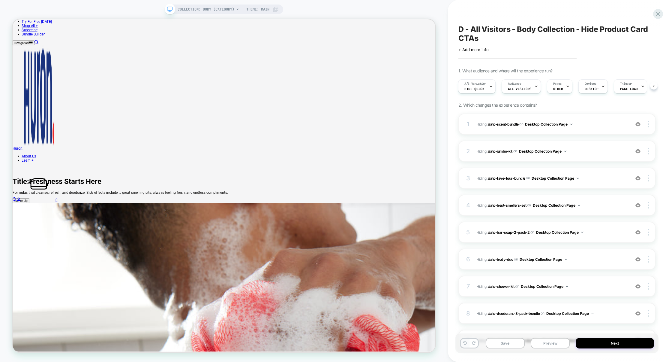
click at [465, 344] on icon at bounding box center [466, 343] width 4 height 4
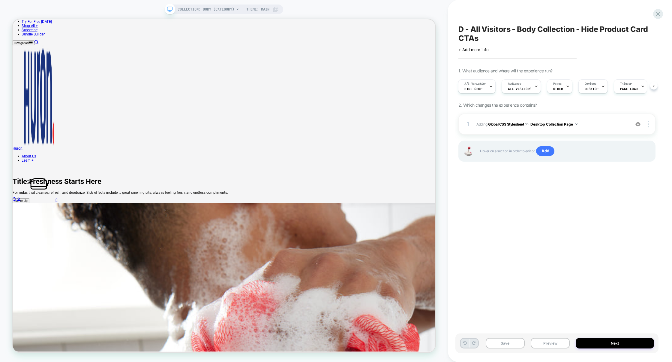
click at [465, 344] on icon at bounding box center [466, 343] width 4 height 4
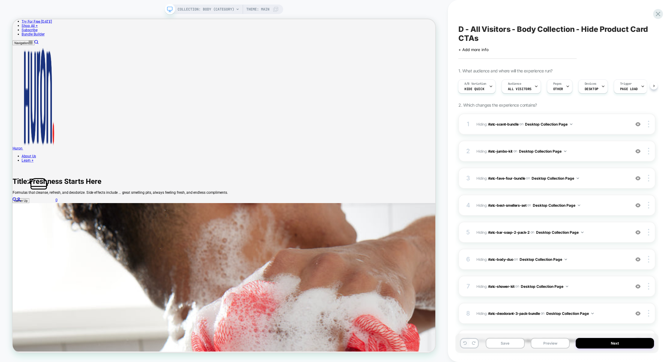
click at [465, 344] on icon at bounding box center [466, 343] width 4 height 4
click at [464, 344] on icon at bounding box center [466, 343] width 4 height 4
click at [465, 344] on icon at bounding box center [466, 343] width 4 height 4
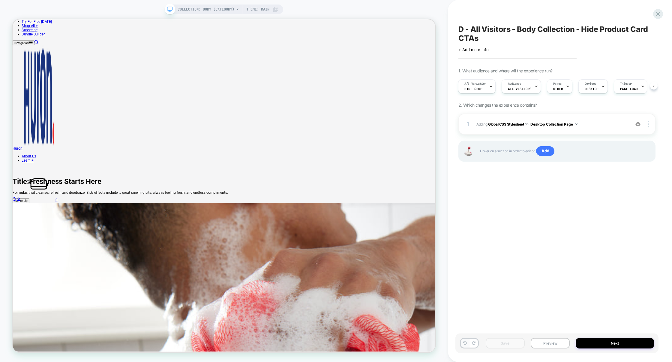
click at [465, 344] on icon at bounding box center [466, 343] width 4 height 4
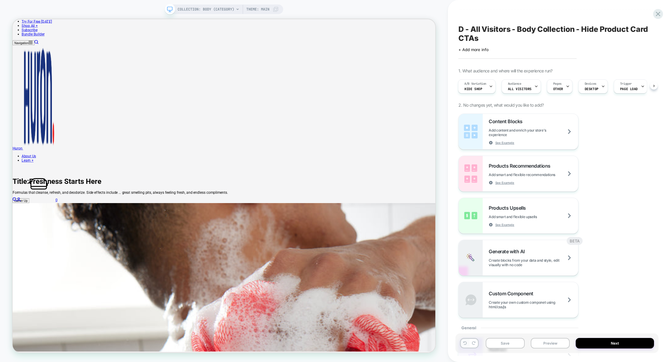
click at [465, 344] on icon at bounding box center [466, 343] width 4 height 4
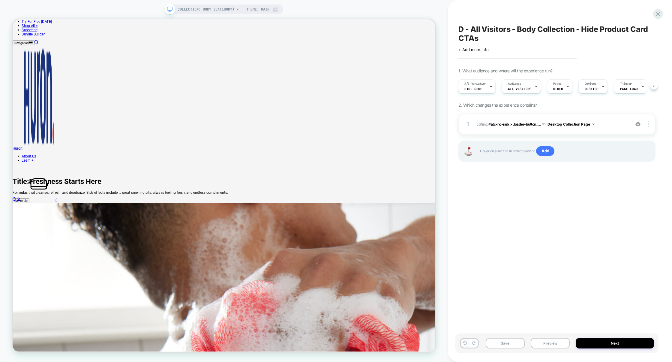
click at [465, 344] on icon at bounding box center [466, 343] width 4 height 4
click at [465, 344] on icon at bounding box center [465, 343] width 4 height 4
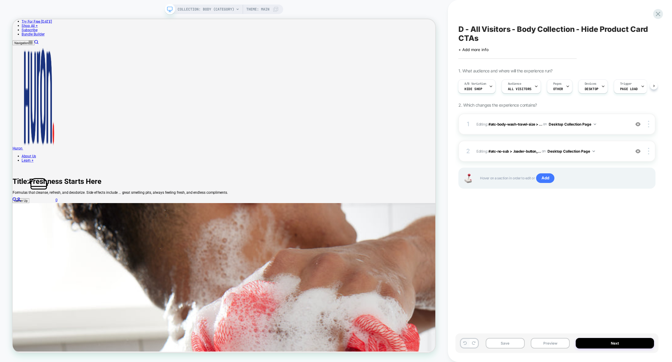
click at [465, 344] on icon at bounding box center [465, 343] width 4 height 4
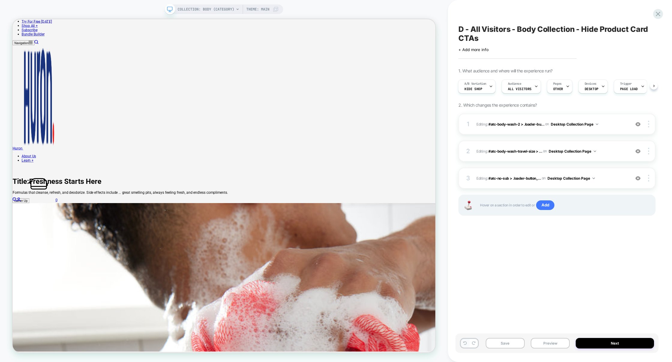
click at [465, 344] on icon at bounding box center [465, 343] width 4 height 4
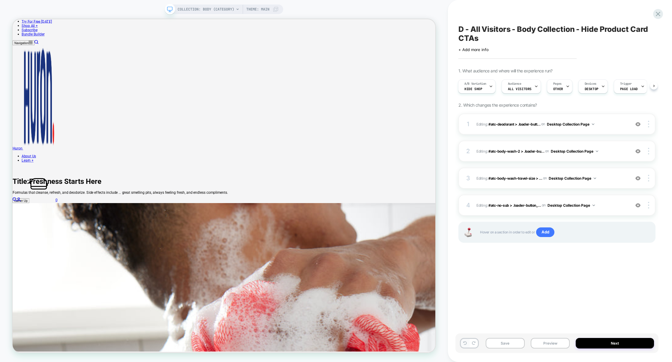
click at [465, 344] on icon at bounding box center [465, 343] width 4 height 4
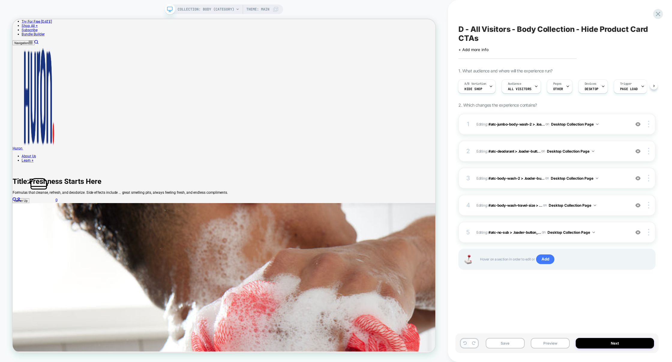
click at [465, 344] on icon at bounding box center [465, 343] width 4 height 4
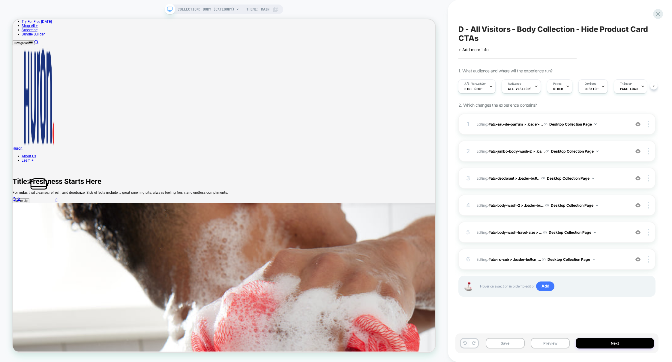
click at [465, 344] on icon at bounding box center [465, 343] width 4 height 4
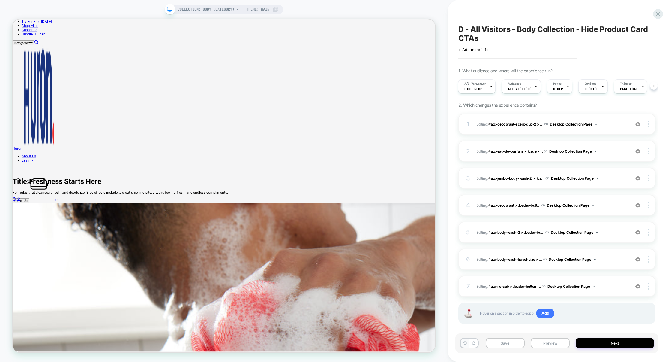
click at [465, 344] on icon at bounding box center [465, 343] width 4 height 4
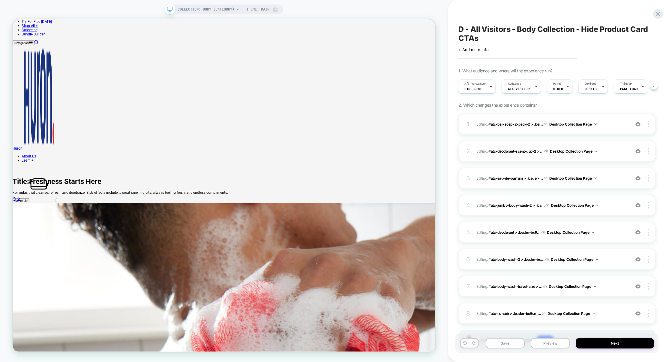
click at [465, 344] on icon at bounding box center [465, 343] width 4 height 4
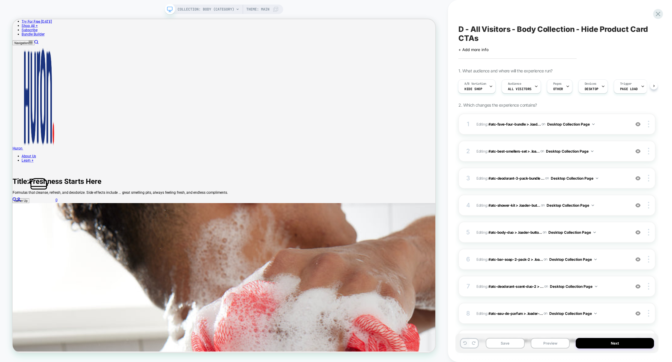
click at [465, 344] on icon at bounding box center [465, 343] width 4 height 4
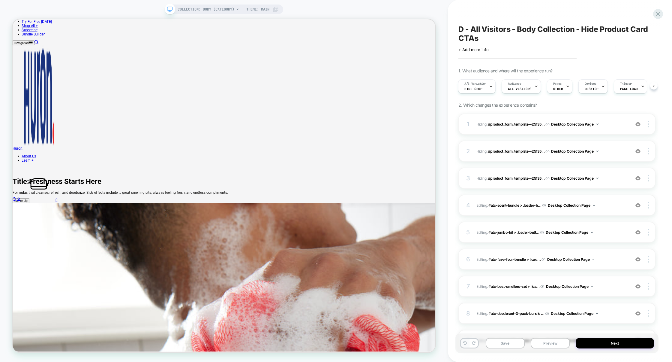
click at [465, 344] on icon at bounding box center [465, 343] width 4 height 4
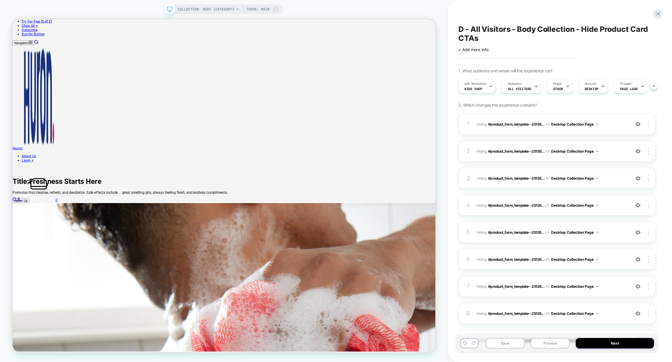
click at [465, 344] on icon at bounding box center [465, 343] width 4 height 4
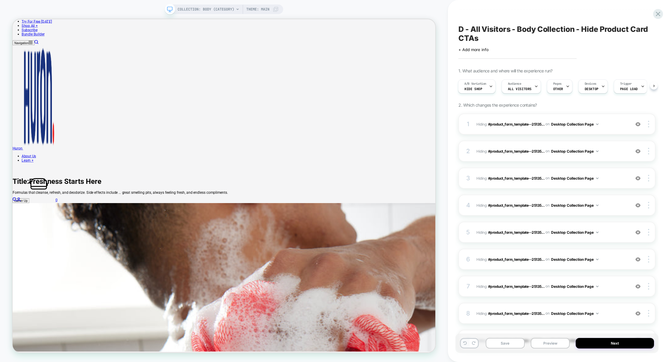
click at [465, 344] on icon at bounding box center [465, 343] width 4 height 4
click at [483, 91] on div "A/B Variation Hide Shop" at bounding box center [476, 87] width 34 height 14
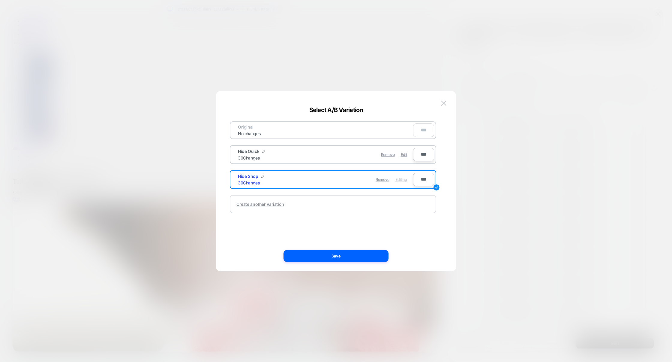
click at [274, 203] on div "Create another variation" at bounding box center [260, 203] width 48 height 5
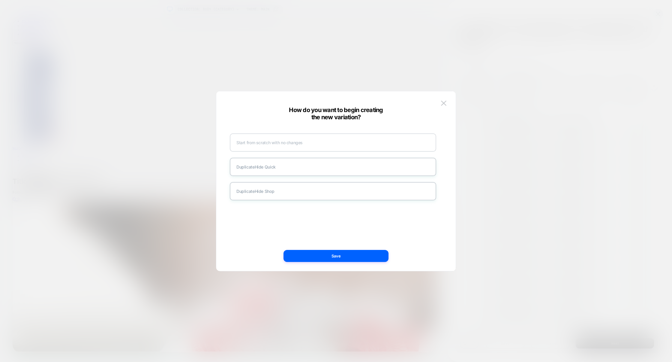
click at [277, 146] on div "Start from scratch with no changes" at bounding box center [333, 142] width 206 height 18
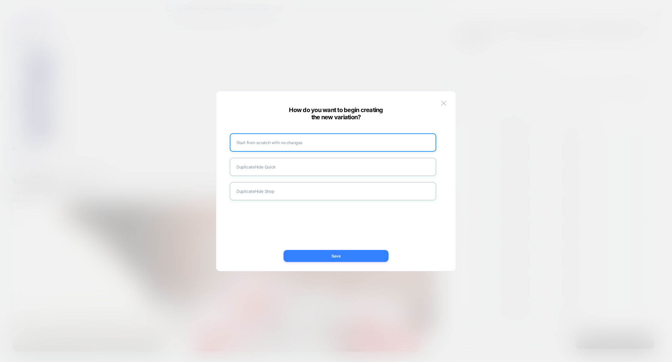
click at [324, 257] on button "Save" at bounding box center [336, 256] width 105 height 12
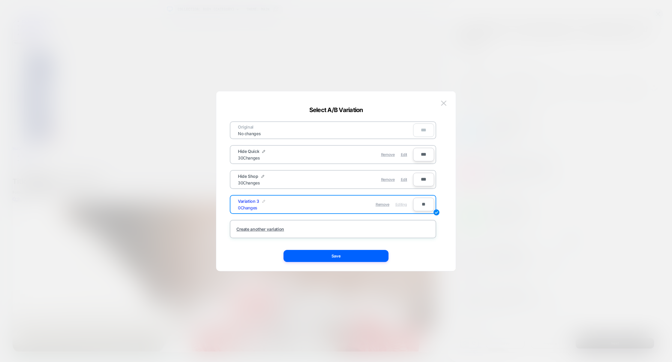
click at [263, 200] on img at bounding box center [263, 201] width 3 height 3
drag, startPoint x: 268, startPoint y: 205, endPoint x: 219, endPoint y: 204, distance: 49.5
click at [219, 204] on div "**********" at bounding box center [335, 183] width 239 height 173
type input "*****"
click at [308, 202] on strong "Save" at bounding box center [304, 204] width 10 height 5
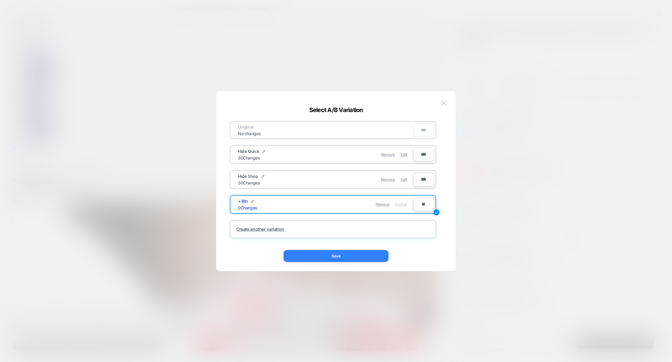
click at [343, 253] on button "Save" at bounding box center [336, 256] width 105 height 12
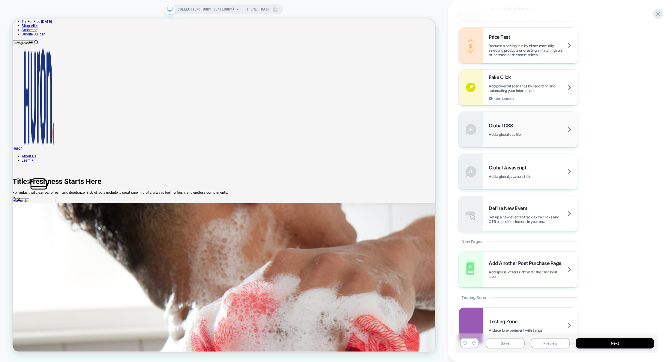
scroll to position [389, 0]
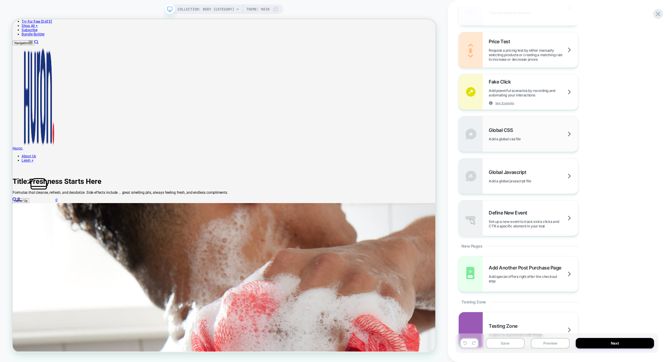
click at [531, 131] on div "Global CSS Add a global css file" at bounding box center [533, 134] width 89 height 14
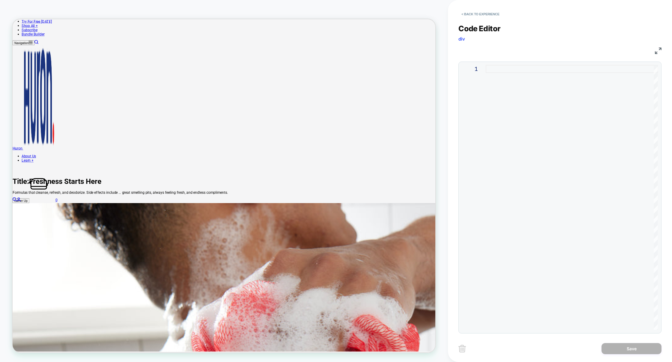
click at [517, 125] on div at bounding box center [572, 197] width 172 height 265
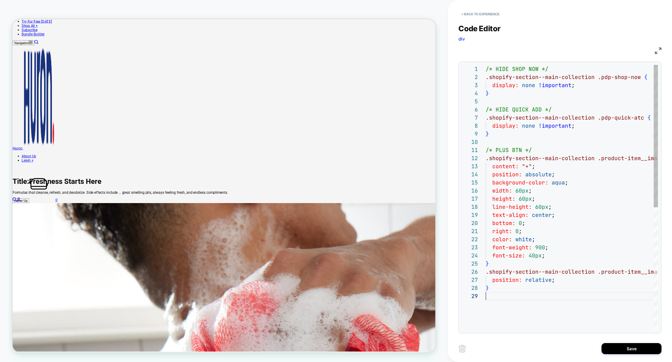
scroll to position [65, 0]
click at [561, 185] on div "/* HIDE SHOP NOW */ .shopify-section--main-collection .pdp-shop-now { display: …" at bounding box center [609, 311] width 247 height 492
click at [562, 181] on div "/* HIDE SHOP NOW */ .shopify-section--main-collection .pdp-shop-now { display: …" at bounding box center [609, 311] width 247 height 492
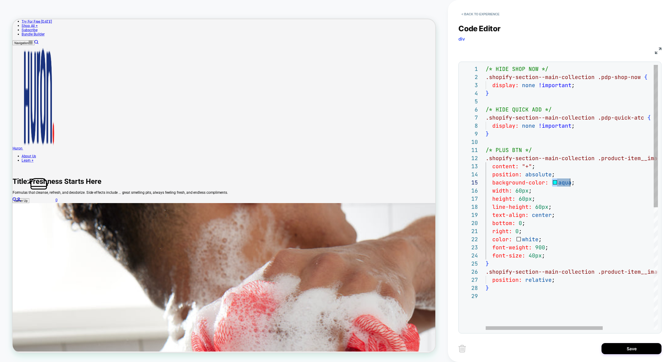
click at [562, 181] on div "/* HIDE SHOP NOW */ .shopify-section--main-collection .pdp-shop-now { display: …" at bounding box center [609, 311] width 247 height 492
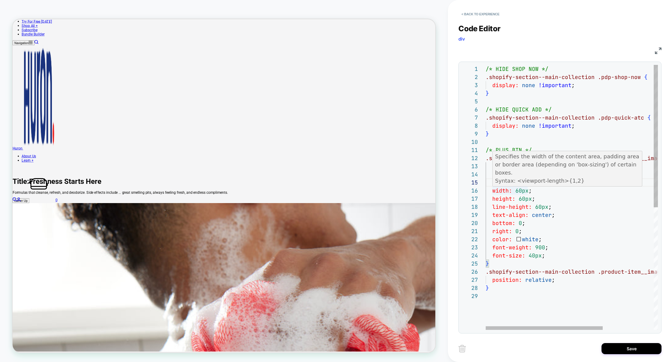
click at [518, 190] on div "/* HIDE SHOP NOW */ .shopify-section--main-collection .pdp-shop-now { display: …" at bounding box center [609, 311] width 247 height 492
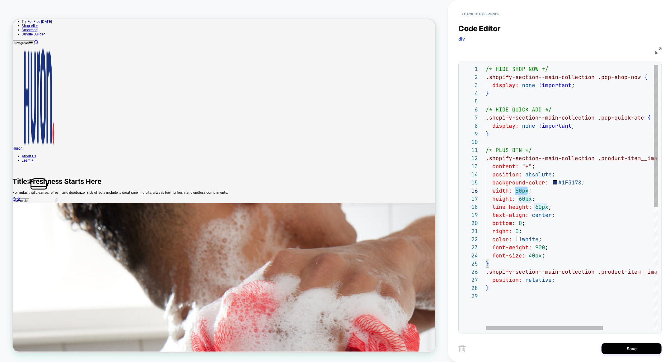
click at [518, 190] on div "/* HIDE SHOP NOW */ .shopify-section--main-collection .pdp-shop-now { display: …" at bounding box center [609, 311] width 247 height 492
click at [522, 223] on div "/* HIDE SHOP NOW */ .shopify-section--main-collection .pdp-shop-now { display: …" at bounding box center [609, 311] width 247 height 492
click at [519, 231] on div "/* HIDE SHOP NOW */ .shopify-section--main-collection .pdp-shop-now { display: …" at bounding box center [609, 311] width 247 height 492
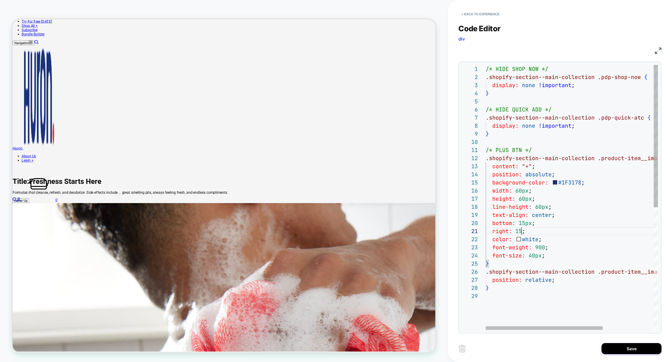
scroll to position [0, 42]
click at [520, 192] on div "/* HIDE SHOP NOW */ .shopify-section--main-collection .pdp-shop-now { display: …" at bounding box center [609, 311] width 247 height 492
click at [534, 254] on div "/* HIDE SHOP NOW */ .shopify-section--main-collection .pdp-shop-now { display: …" at bounding box center [609, 311] width 247 height 492
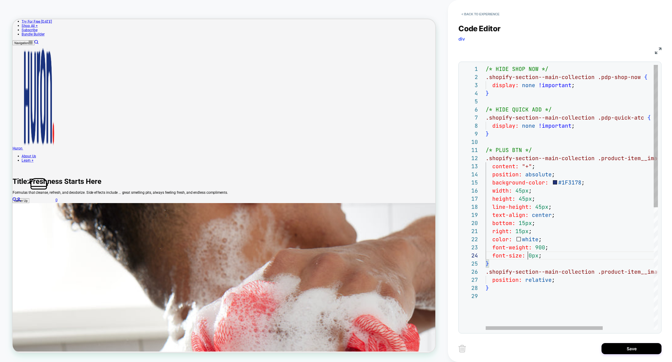
scroll to position [24, 45]
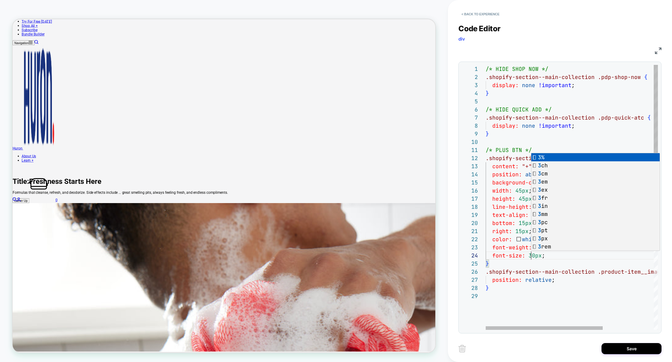
click at [505, 175] on div "/* HIDE SHOP NOW */ .shopify-section--main-collection .pdp-shop-now { display: …" at bounding box center [609, 311] width 247 height 492
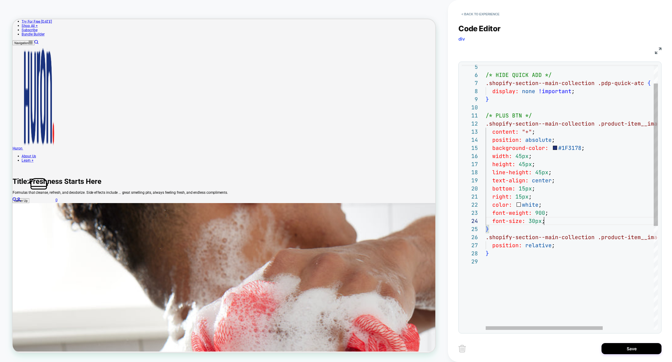
click at [564, 222] on div "/* HIDE QUICK ADD */ .shopify-section--main-collection .pdp-quick-atc { display…" at bounding box center [609, 276] width 247 height 492
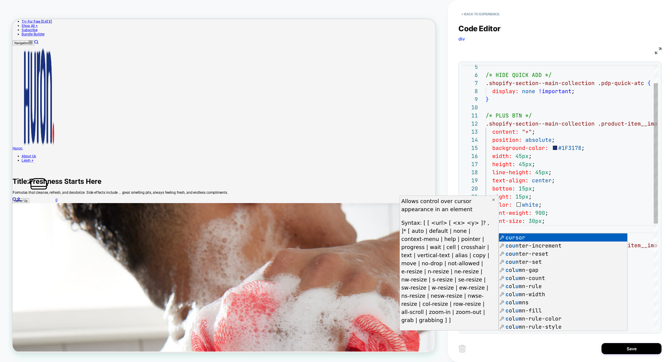
scroll to position [32, 32]
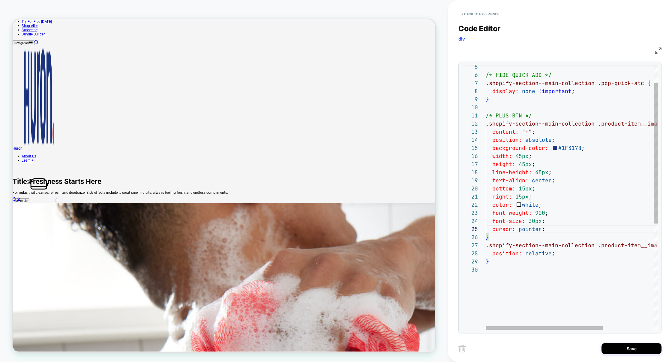
click at [562, 205] on div "/* HIDE QUICK ADD */ .shopify-section--main-collection .pdp-quick-atc { display…" at bounding box center [609, 280] width 247 height 500
click at [560, 229] on div "/* HIDE QUICK ADD */ .shopify-section--main-collection .pdp-quick-atc { display…" at bounding box center [609, 280] width 247 height 500
click at [574, 222] on div "/* HIDE QUICK ADD */ .shopify-section--main-collection .pdp-quick-atc { display…" at bounding box center [609, 284] width 247 height 508
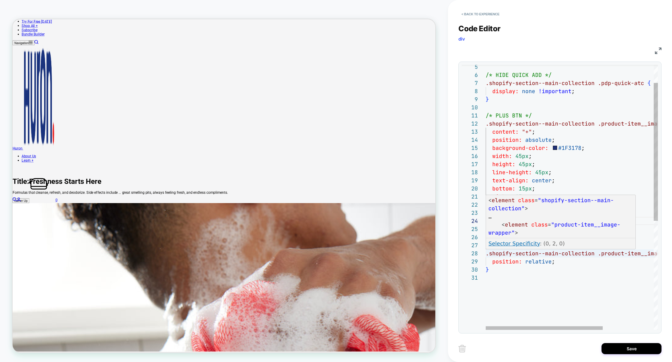
click at [497, 254] on div "/* HIDE QUICK ADD */ .shopify-section--main-collection .pdp-quick-atc { display…" at bounding box center [609, 284] width 247 height 508
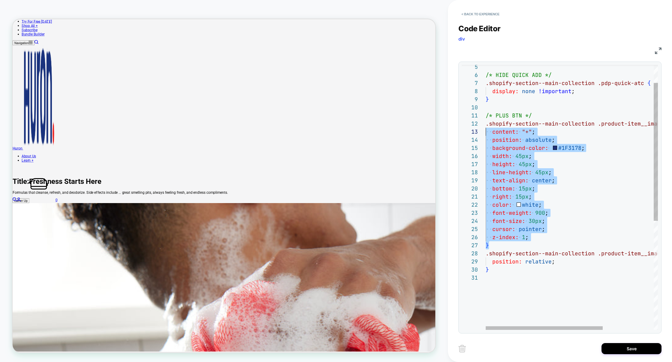
scroll to position [8, 0]
drag, startPoint x: 494, startPoint y: 245, endPoint x: 481, endPoint y: 127, distance: 118.4
click at [481, 127] on div "5 6 7 8 9 10 11 12 13 14 15 16 17 18 19 20 21 22 23 24 27 28 29 30 25 26 31 /* …" at bounding box center [560, 197] width 196 height 265
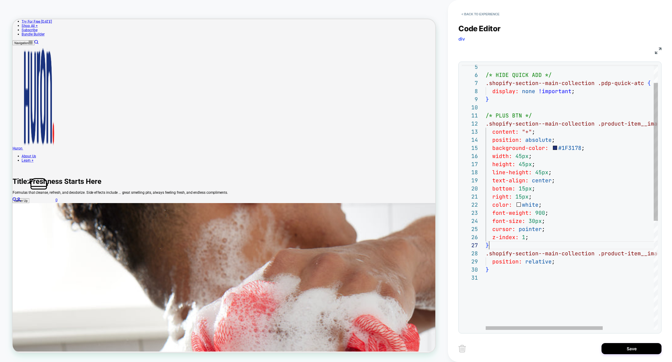
scroll to position [49, 3]
click at [493, 246] on div "/* HIDE QUICK ADD */ .shopify-section--main-collection .pdp-quick-atc { display…" at bounding box center [609, 284] width 247 height 508
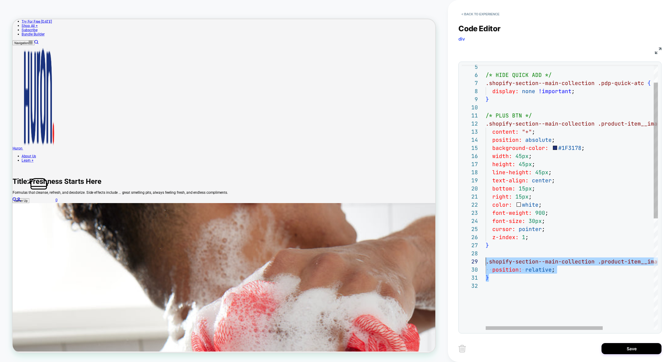
drag, startPoint x: 496, startPoint y: 278, endPoint x: 475, endPoint y: 263, distance: 25.9
click at [486, 263] on div "/* HIDE QUICK ADD */ .shopify-section--main-collection .pdp-quick-atc { display…" at bounding box center [609, 288] width 247 height 516
drag, startPoint x: 504, startPoint y: 280, endPoint x: 471, endPoint y: 250, distance: 44.6
click at [486, 250] on div "/* HIDE QUICK ADD */ .shopify-section--main-collection .pdp-quick-atc { display…" at bounding box center [609, 288] width 247 height 516
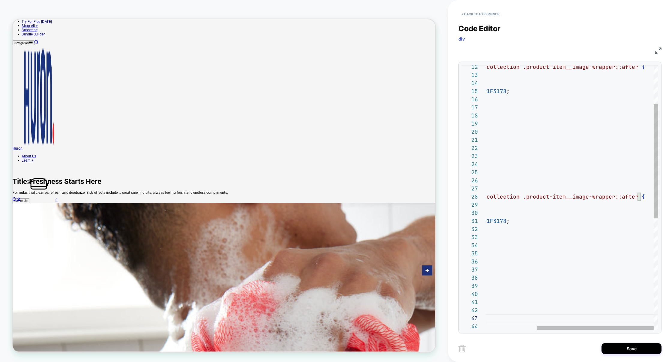
scroll to position [57, 224]
click at [634, 196] on div ".shopify-section--main-collection .product-item__image-wrapper::after { content…" at bounding box center [534, 280] width 247 height 613
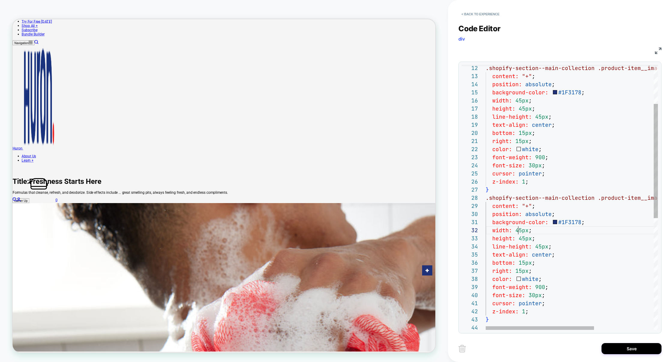
scroll to position [8, 32]
click at [520, 230] on div ".shopify-section--main-collection .product-item__image-wrapper::after { content…" at bounding box center [619, 281] width 267 height 613
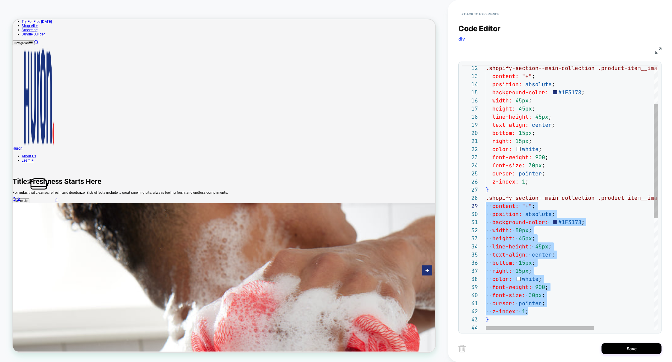
scroll to position [65, 0]
drag, startPoint x: 538, startPoint y: 311, endPoint x: 473, endPoint y: 207, distance: 122.7
click at [486, 207] on div ".shopify-section--main-collection .product-item__image-wrapper::after { content…" at bounding box center [619, 281] width 267 height 613
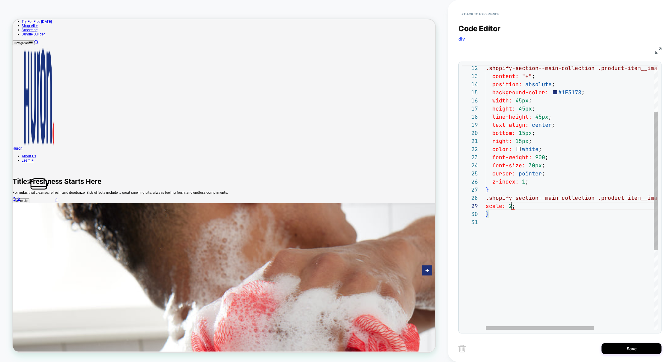
scroll to position [65, 26]
click at [552, 183] on div ".shopify-section--main-collection .product-item__image-wrapper::after { content…" at bounding box center [619, 229] width 267 height 508
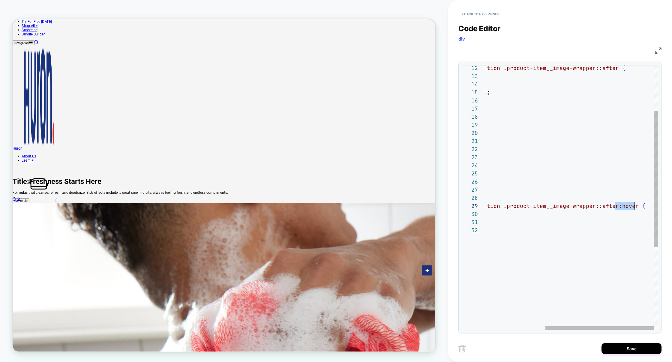
drag, startPoint x: 616, startPoint y: 207, endPoint x: 634, endPoint y: 208, distance: 17.7
click at [634, 208] on div ".shopify-section--main-collection .product-item__image-wrapper::after { content…" at bounding box center [524, 233] width 267 height 516
click at [593, 205] on div ".shopify-section--main-collection .product-item__image-wrapper::after { content…" at bounding box center [524, 233] width 267 height 516
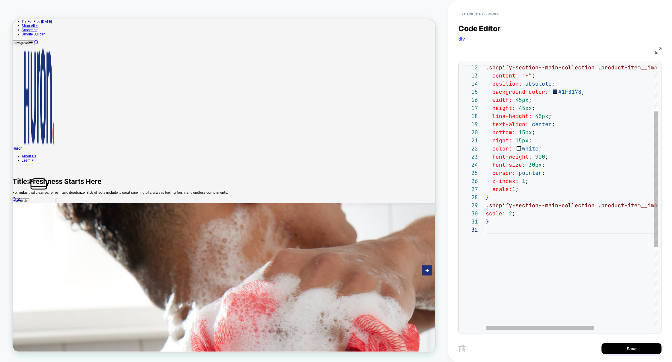
scroll to position [65, 0]
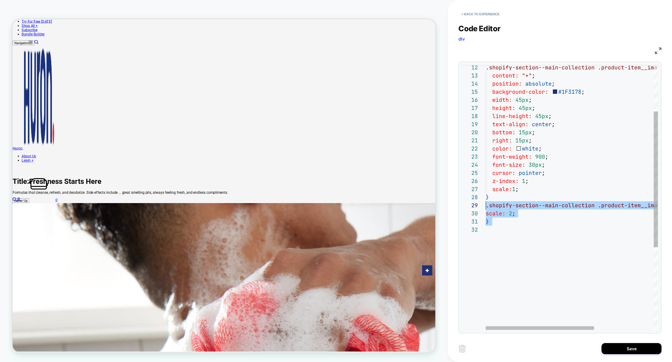
drag, startPoint x: 524, startPoint y: 231, endPoint x: 482, endPoint y: 206, distance: 48.8
click at [486, 206] on div ".shopify-section--main-collection .product-item__image-wrapper::after { content…" at bounding box center [619, 232] width 267 height 516
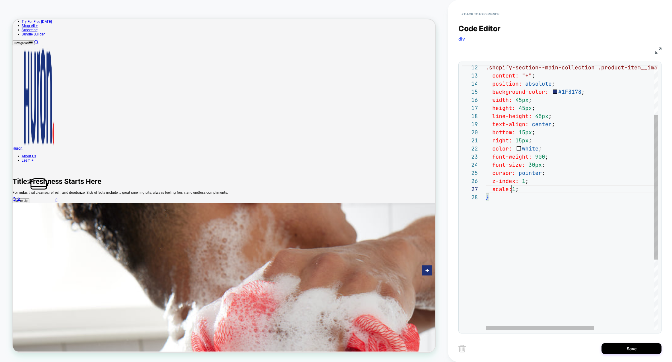
click at [512, 187] on div ".shopify-section--main-collection .product-item__image-wrapper::after { content…" at bounding box center [619, 215] width 267 height 483
type textarea "**********"
